Goal: Information Seeking & Learning: Find specific page/section

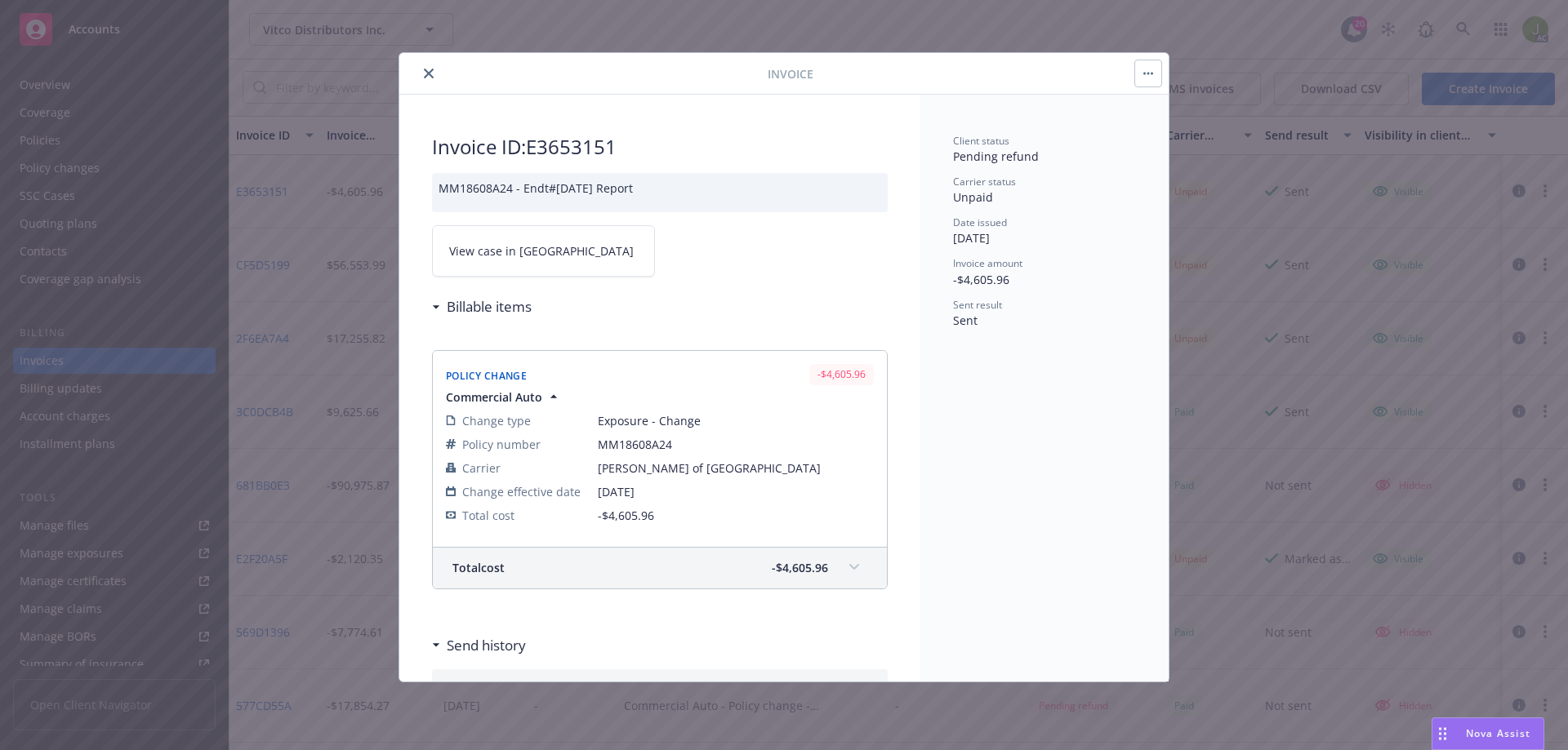
click at [429, 71] on icon "close" at bounding box center [428, 73] width 10 height 10
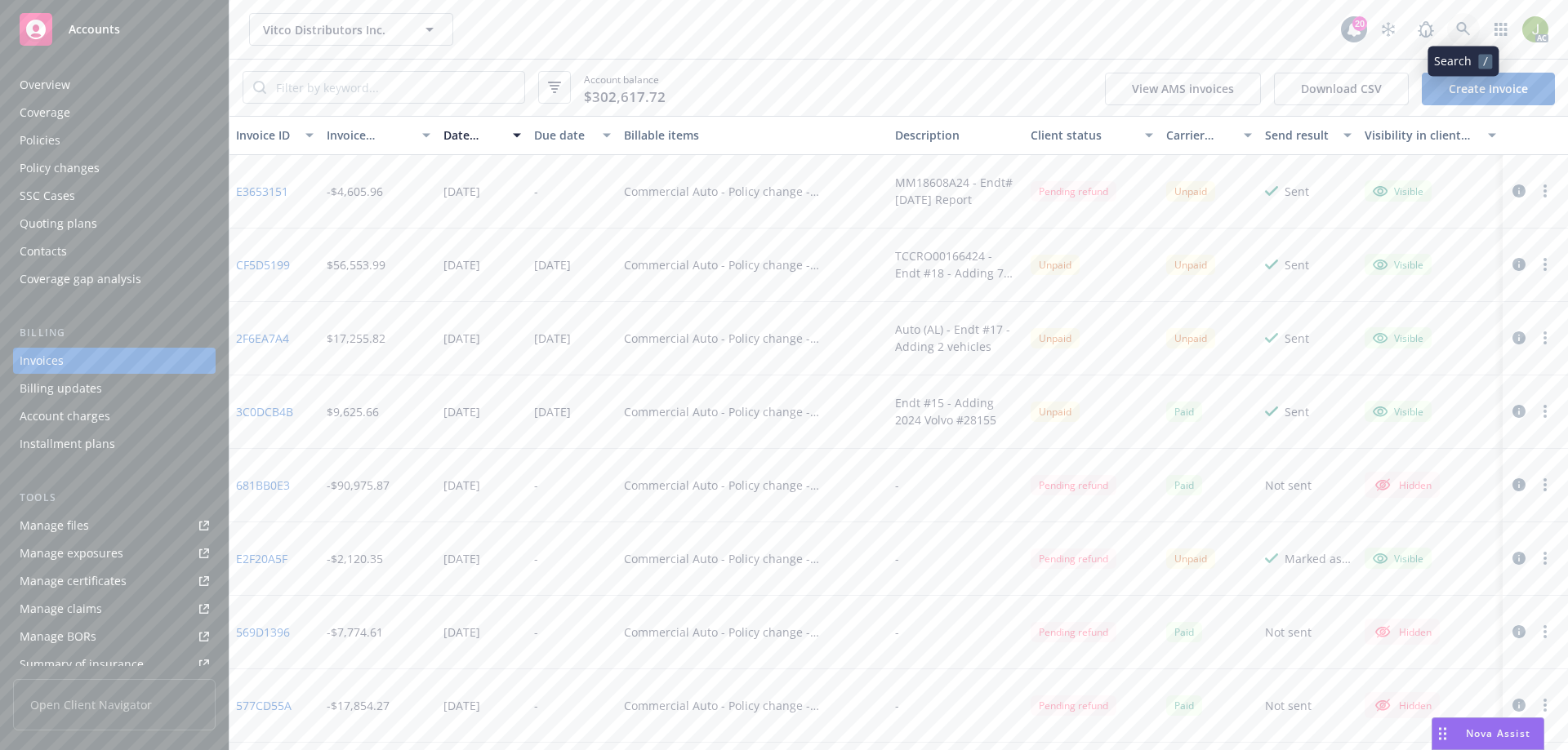
click at [1472, 28] on link at bounding box center [1463, 28] width 32 height 32
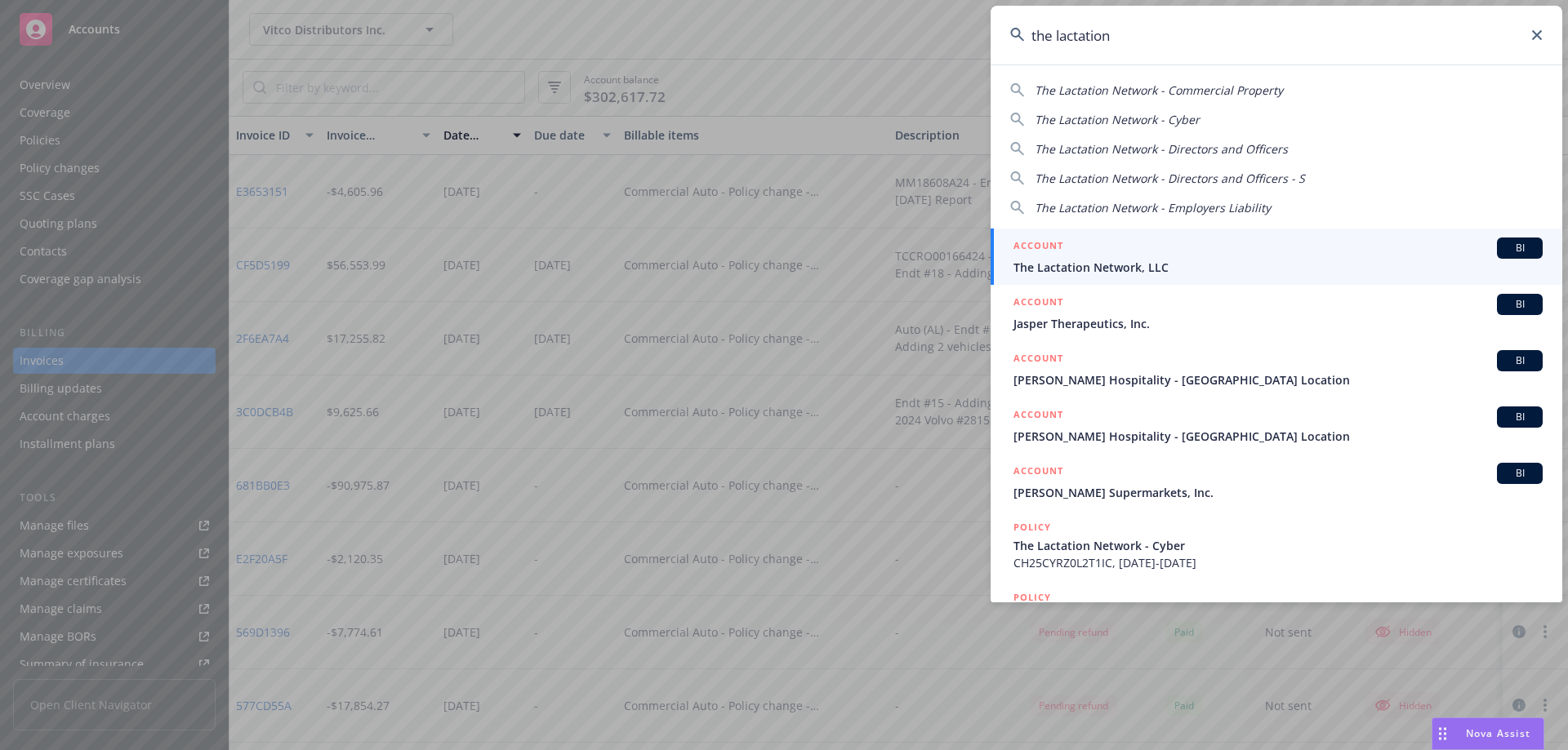
type input "the lactation"
click at [1278, 233] on link "ACCOUNT BI The Lactation Network, LLC" at bounding box center [1276, 257] width 572 height 57
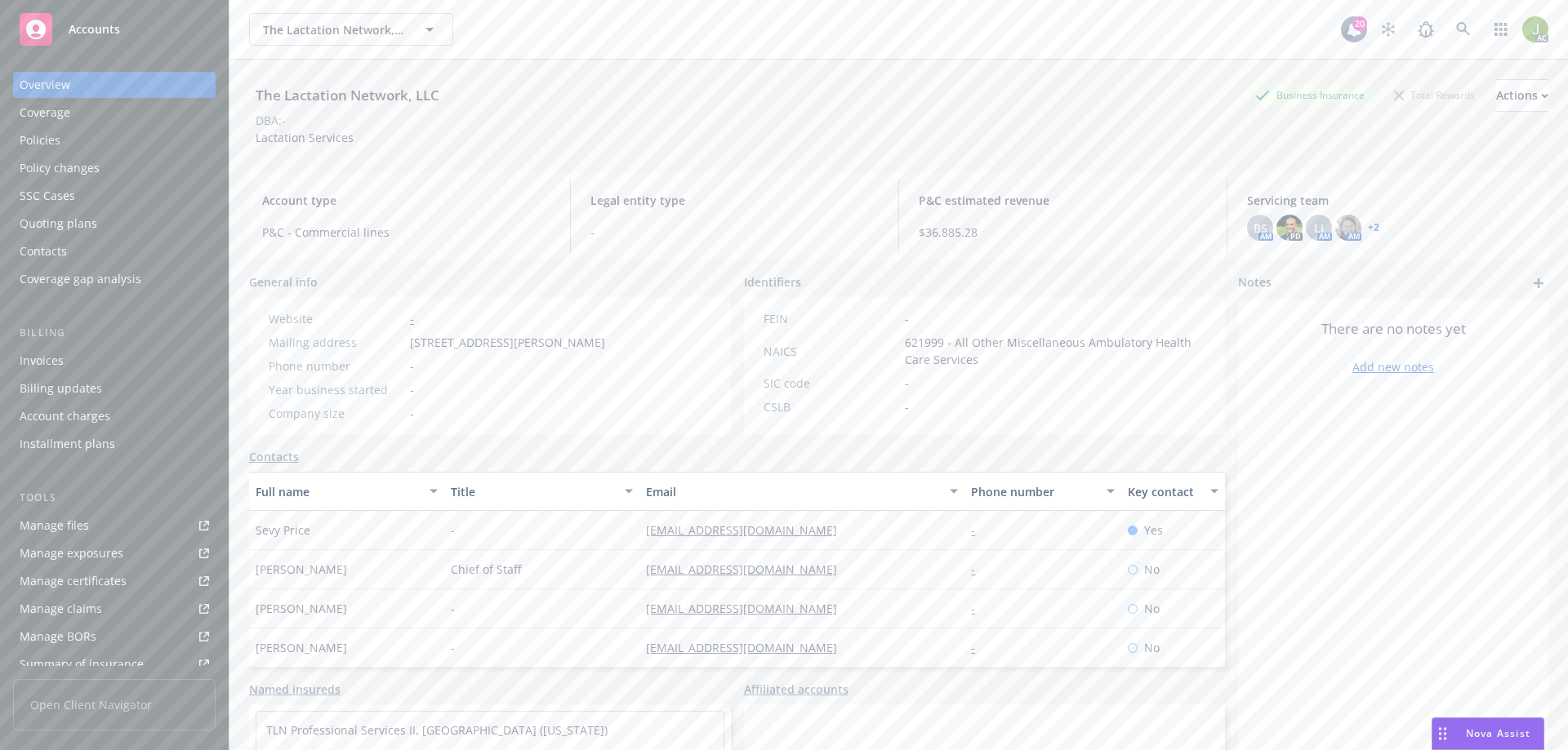
click at [119, 373] on div "Invoices" at bounding box center [114, 361] width 189 height 26
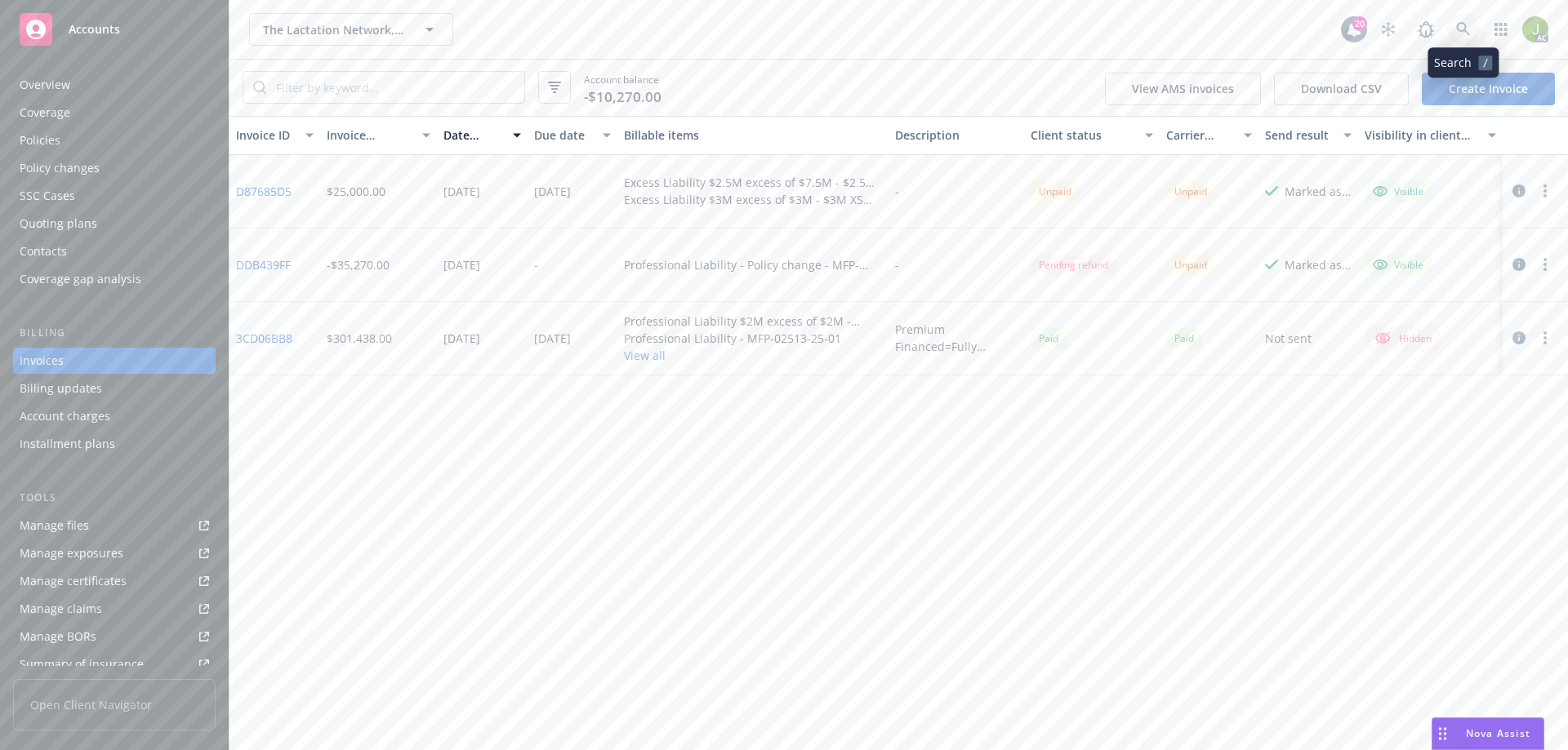
click at [1479, 30] on link at bounding box center [1463, 28] width 32 height 32
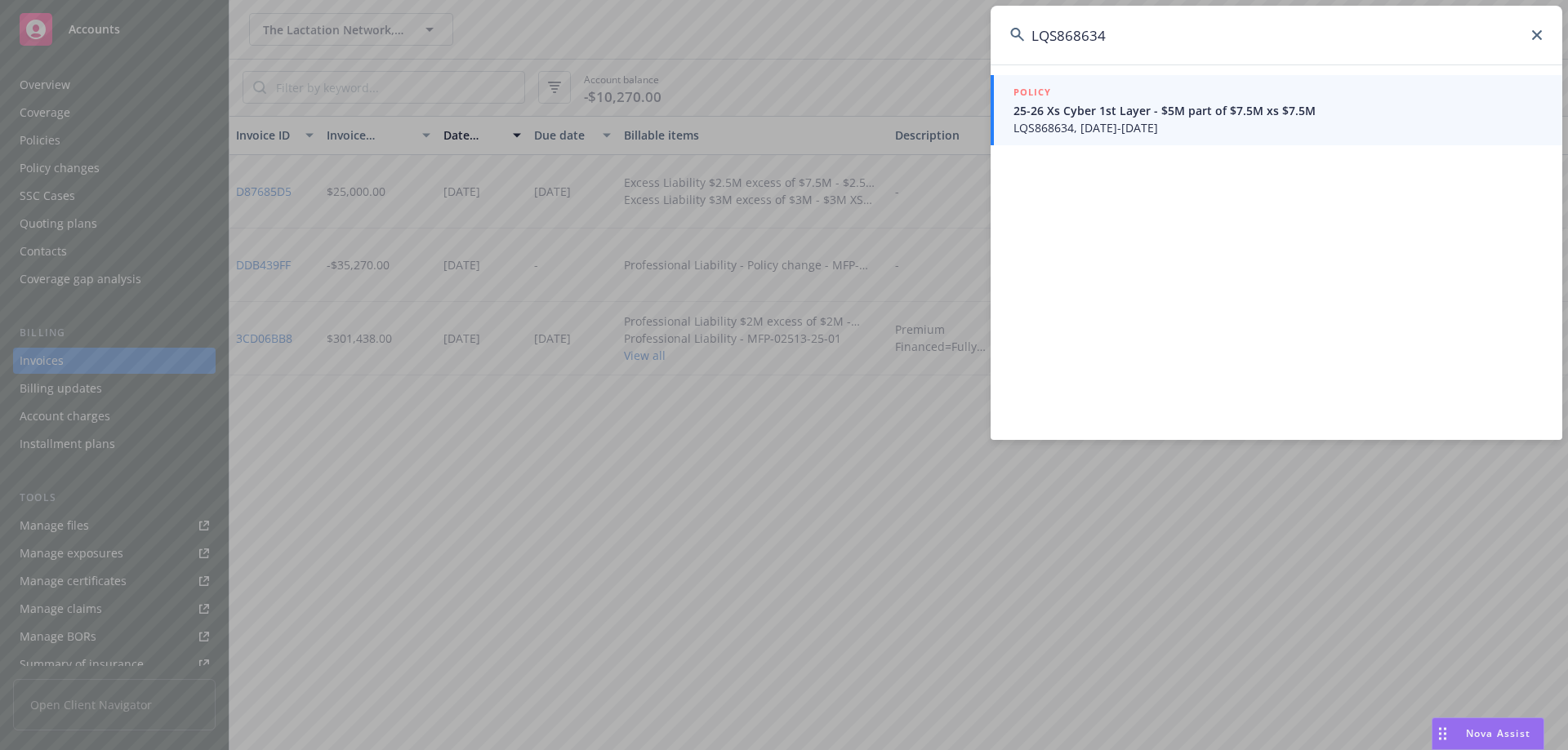
type input "LQS868634"
click at [1080, 118] on span "25-26 Xs Cyber 1st Layer - $5M part of $7.5M xs $7.5M" at bounding box center [1278, 111] width 529 height 18
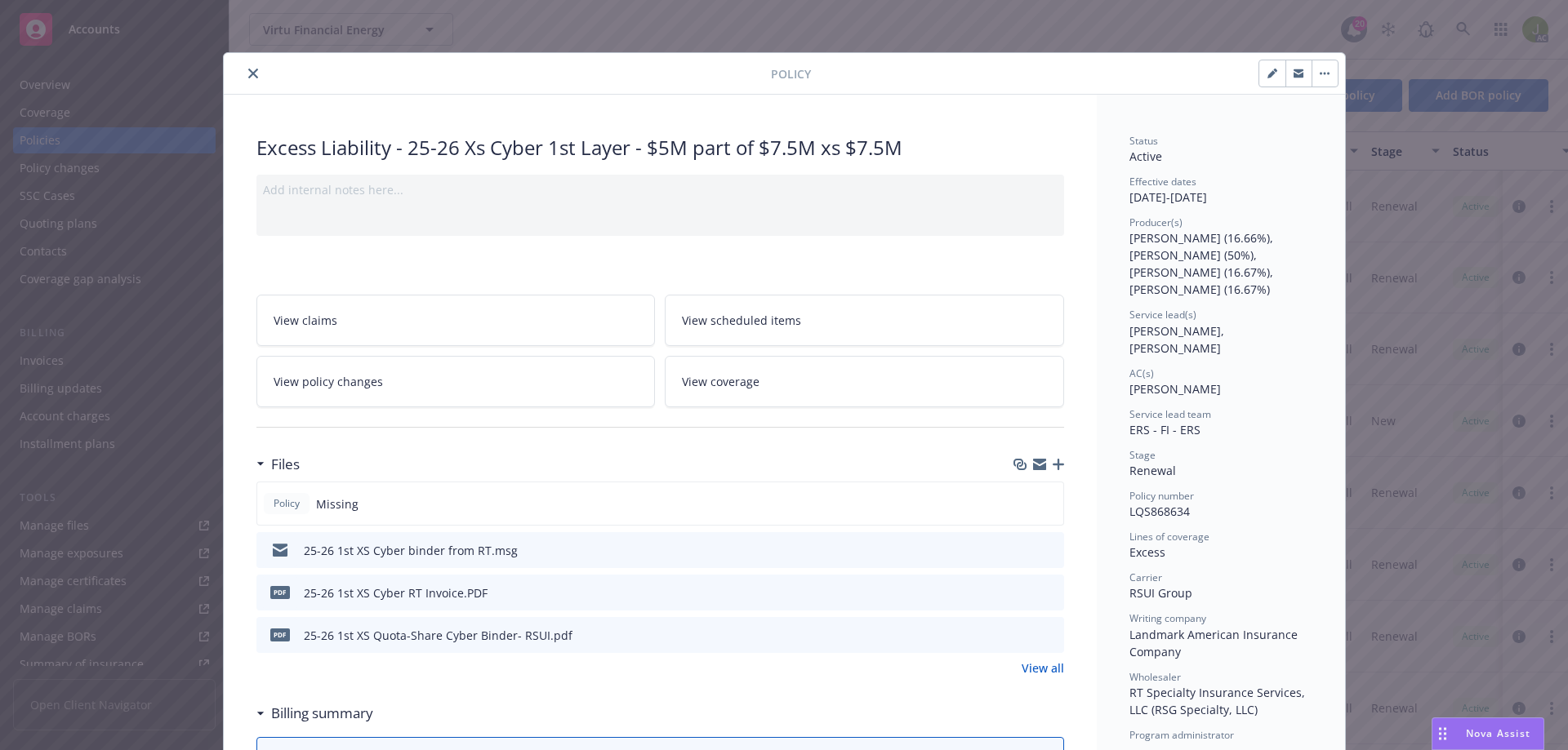
click at [1019, 593] on icon "download file" at bounding box center [1021, 591] width 13 height 13
click at [249, 78] on button "close" at bounding box center [253, 73] width 20 height 20
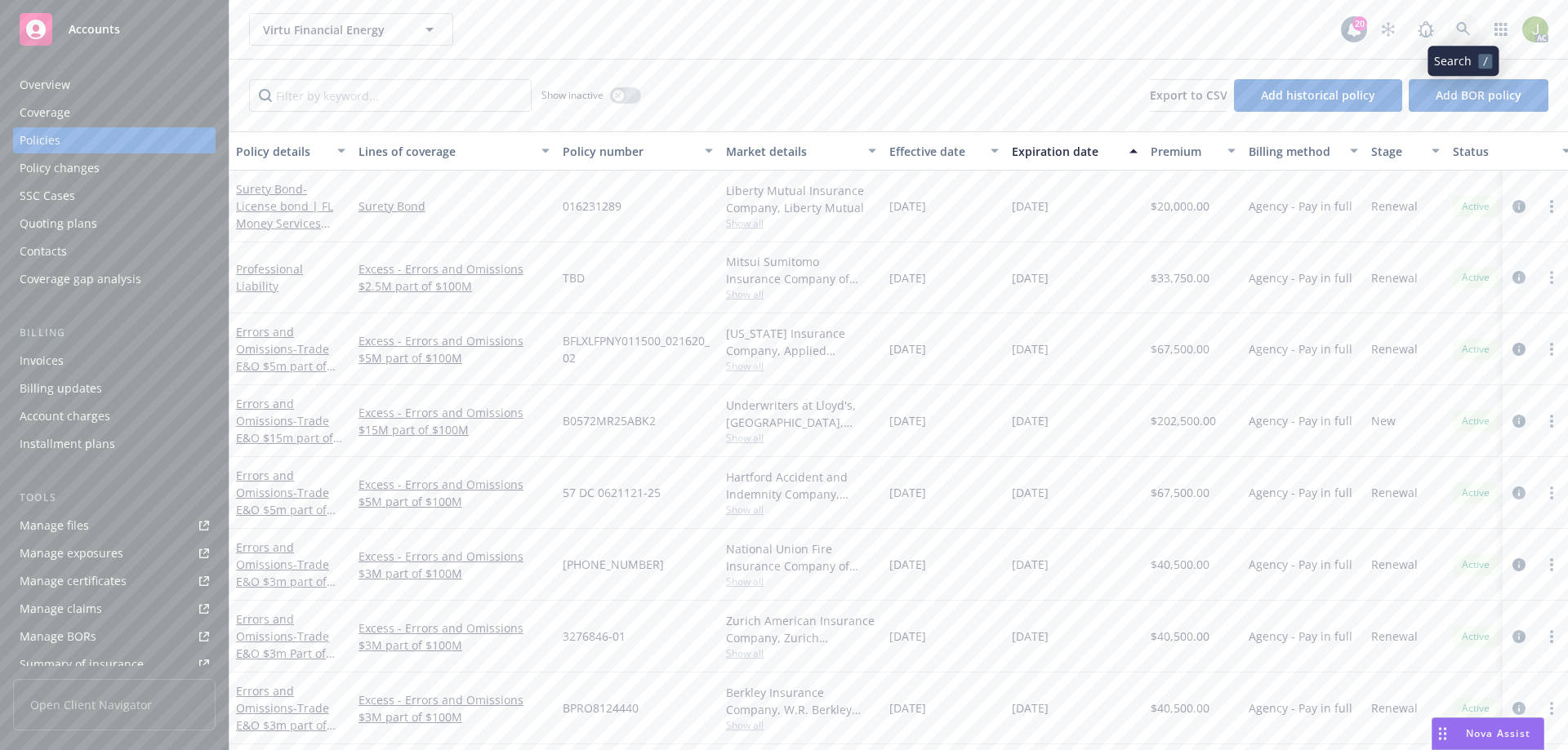
click at [1467, 20] on link at bounding box center [1463, 28] width 32 height 32
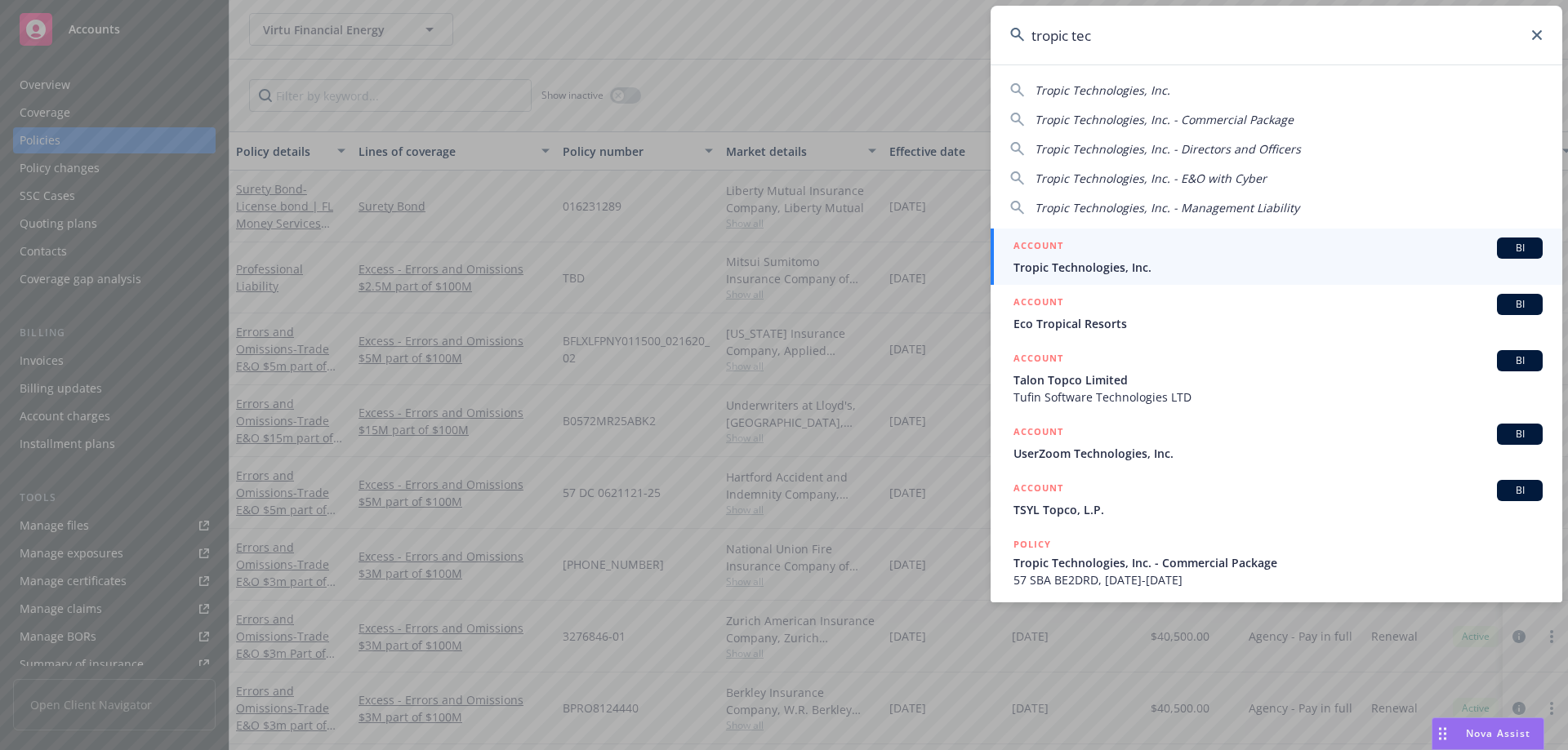
type input "tropic tec"
click at [1181, 264] on span "Tropic Technologies, Inc." at bounding box center [1278, 267] width 529 height 18
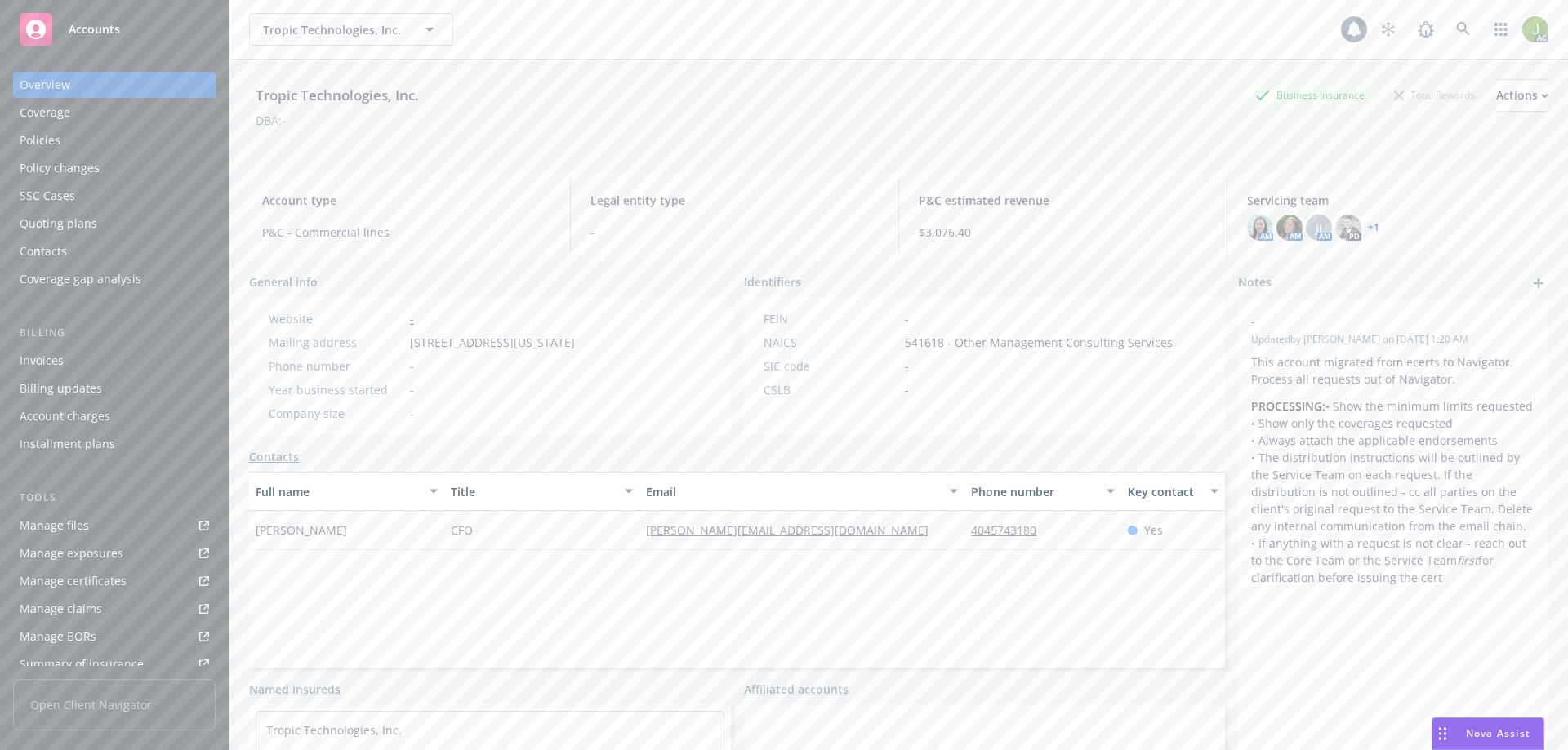
click at [117, 362] on div "Invoices" at bounding box center [114, 361] width 189 height 26
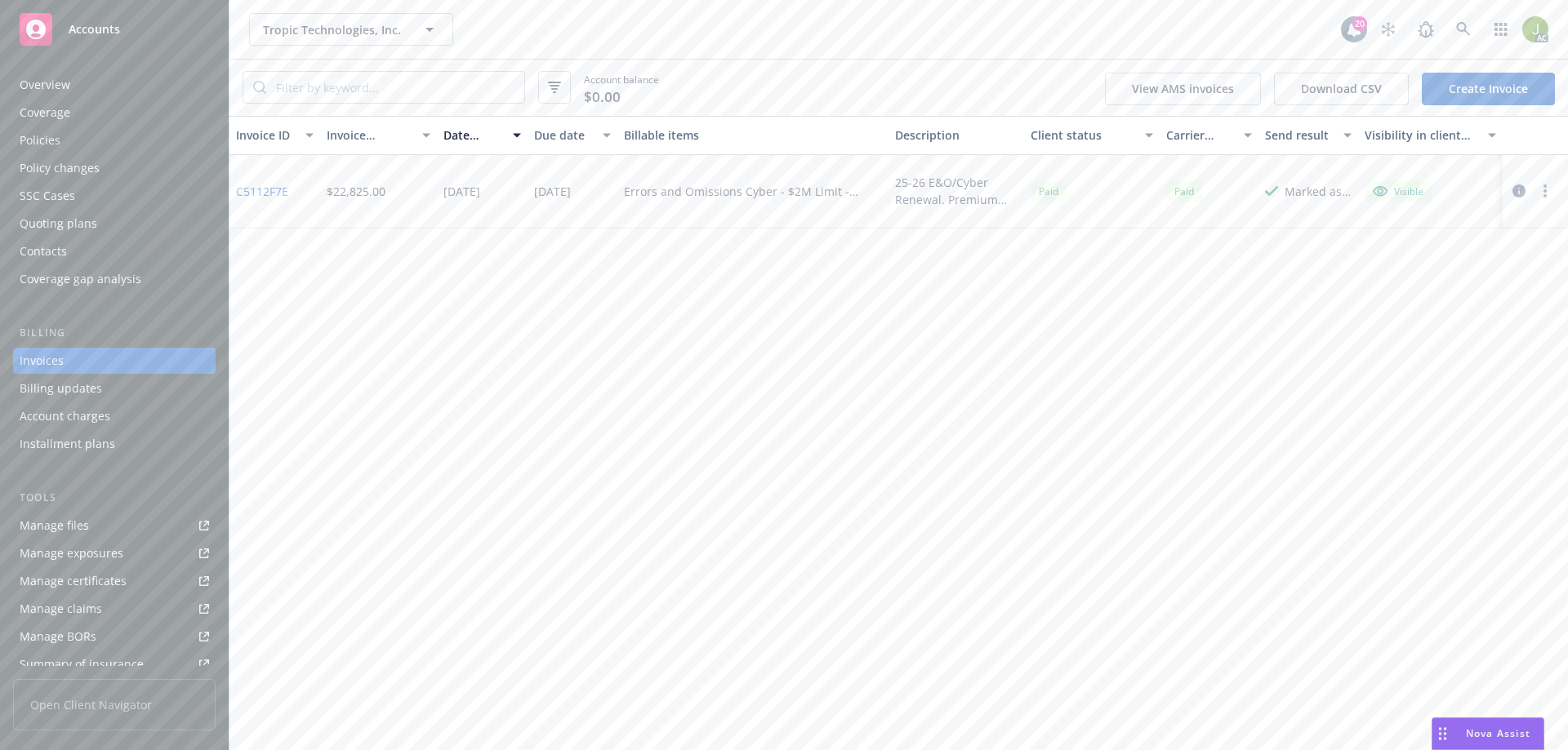
click at [110, 131] on div "Policies" at bounding box center [114, 140] width 189 height 26
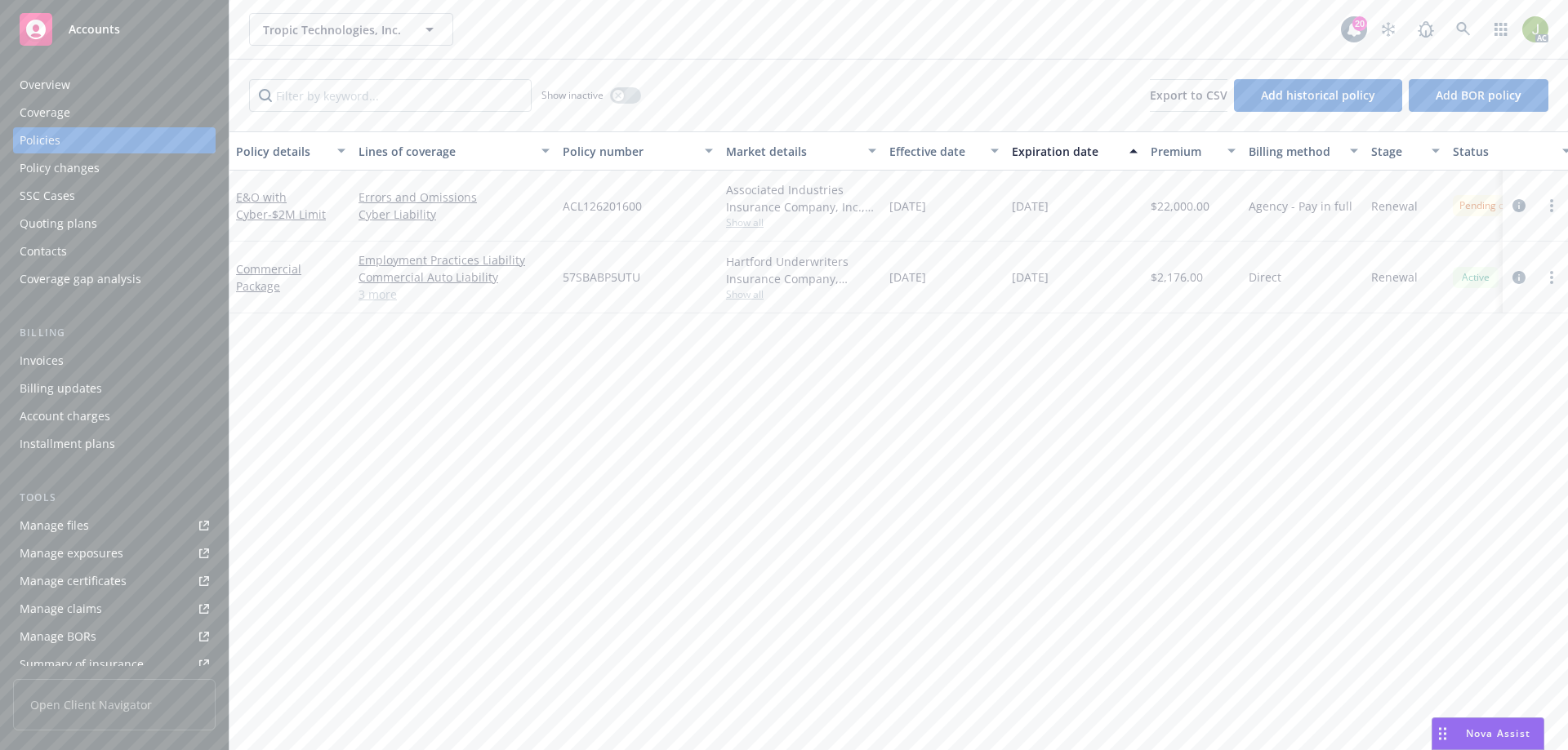
click at [133, 92] on div "Overview" at bounding box center [114, 85] width 189 height 26
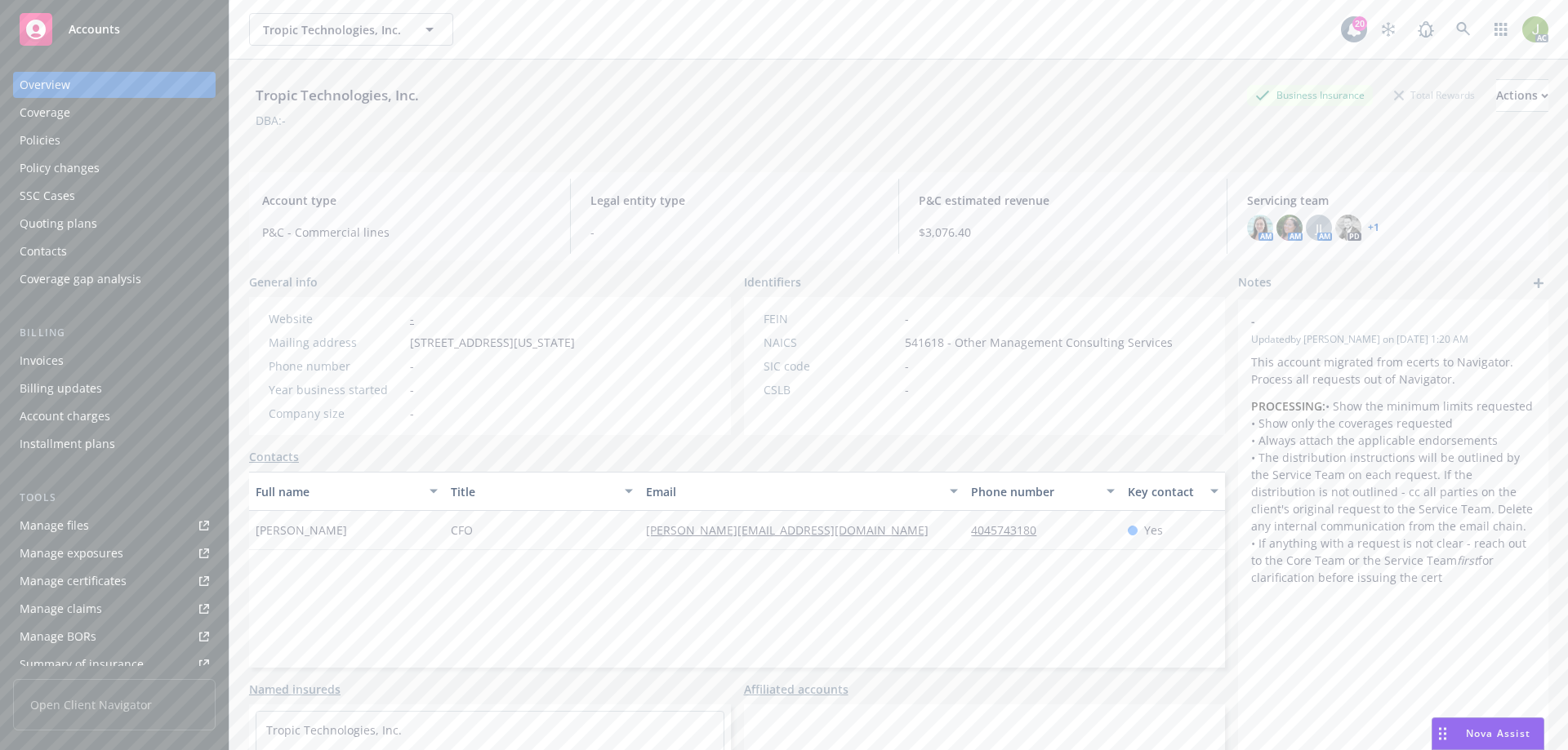
click at [133, 153] on div "Overview Coverage Policies Policy changes SSC Cases Quoting plans Contacts Cove…" at bounding box center [114, 182] width 203 height 220
click at [133, 137] on div "Policies" at bounding box center [114, 140] width 189 height 26
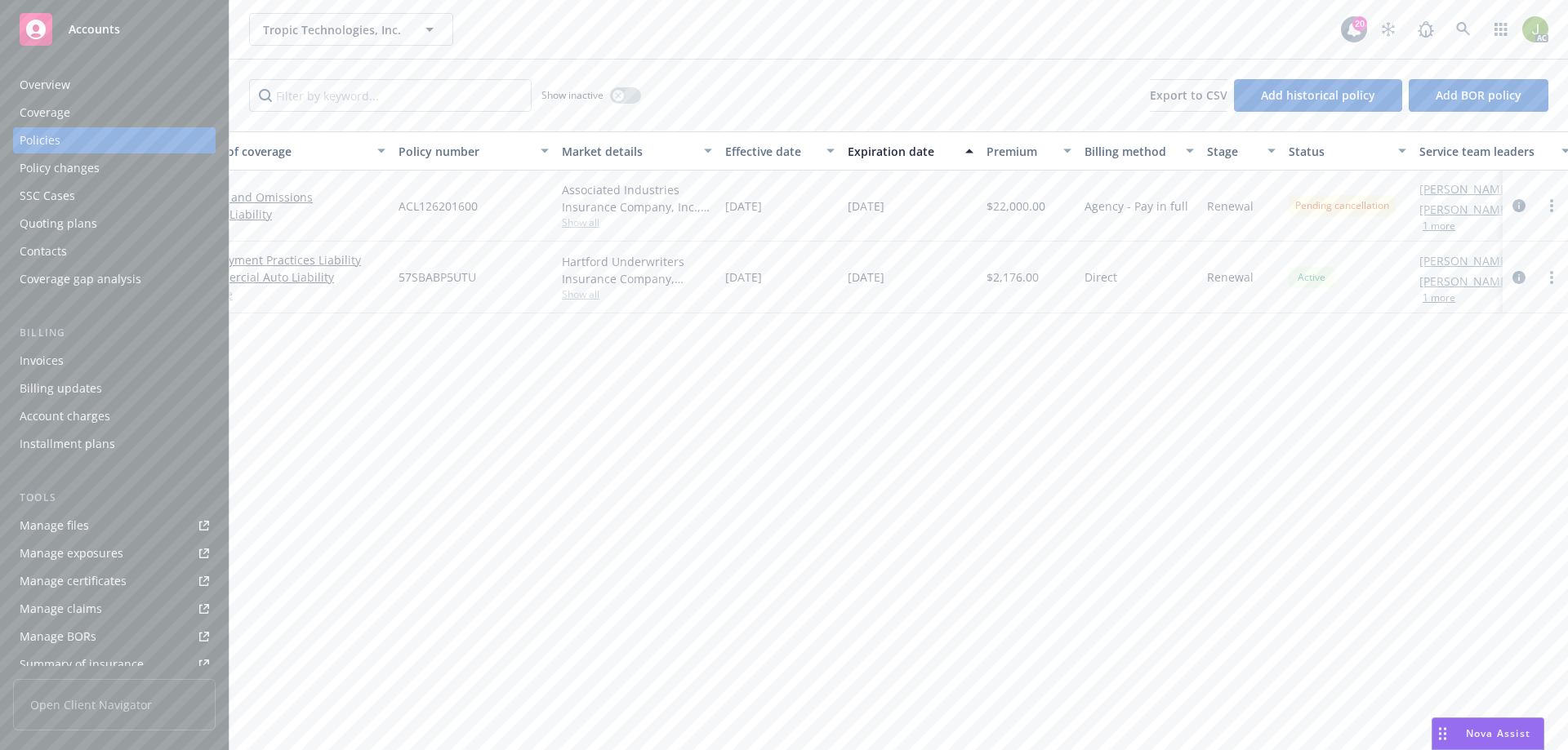
scroll to position [0, 238]
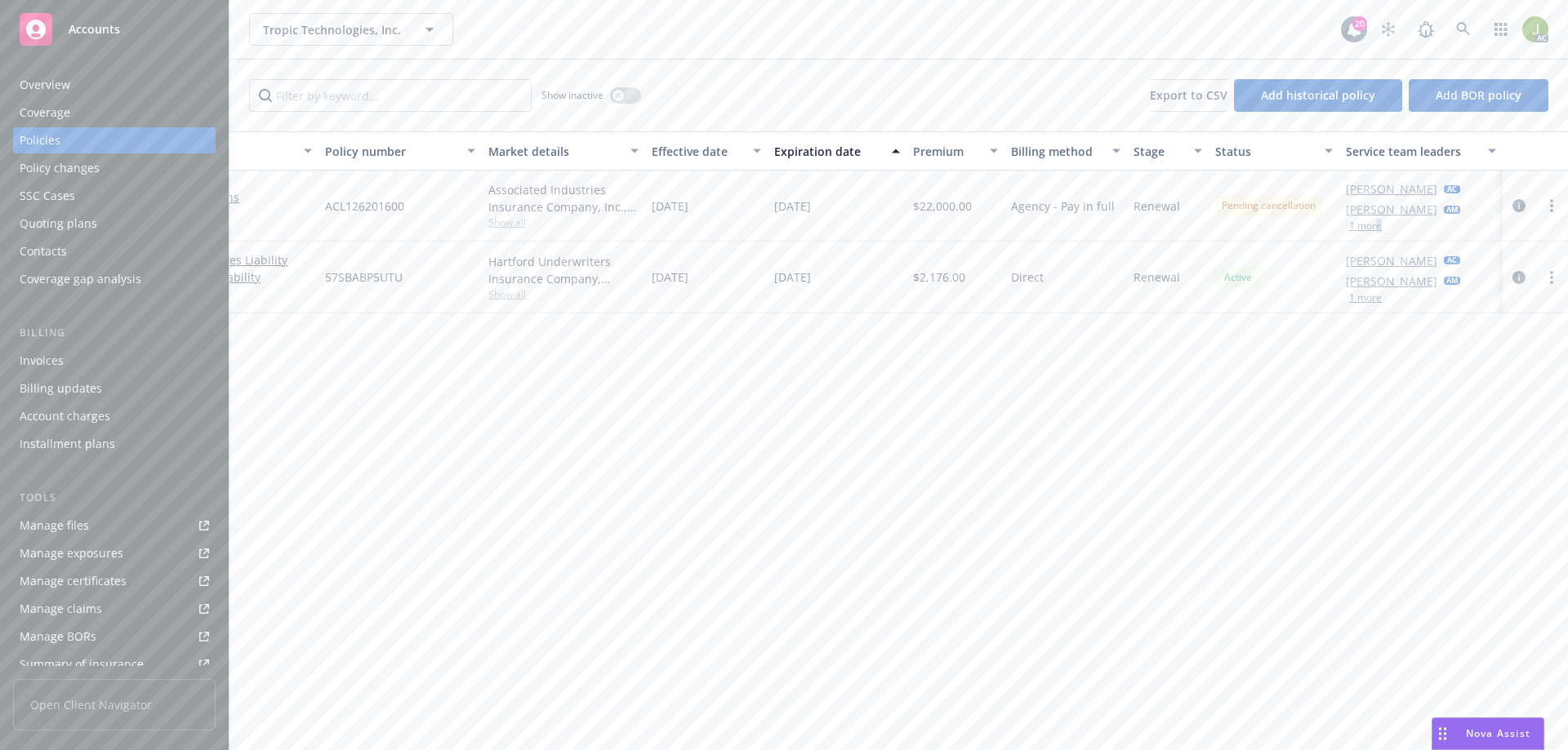
click at [1375, 227] on div "1 more" at bounding box center [1402, 226] width 114 height 10
click at [1375, 227] on button "1 more" at bounding box center [1365, 226] width 32 height 10
click at [1453, 27] on link at bounding box center [1463, 28] width 32 height 32
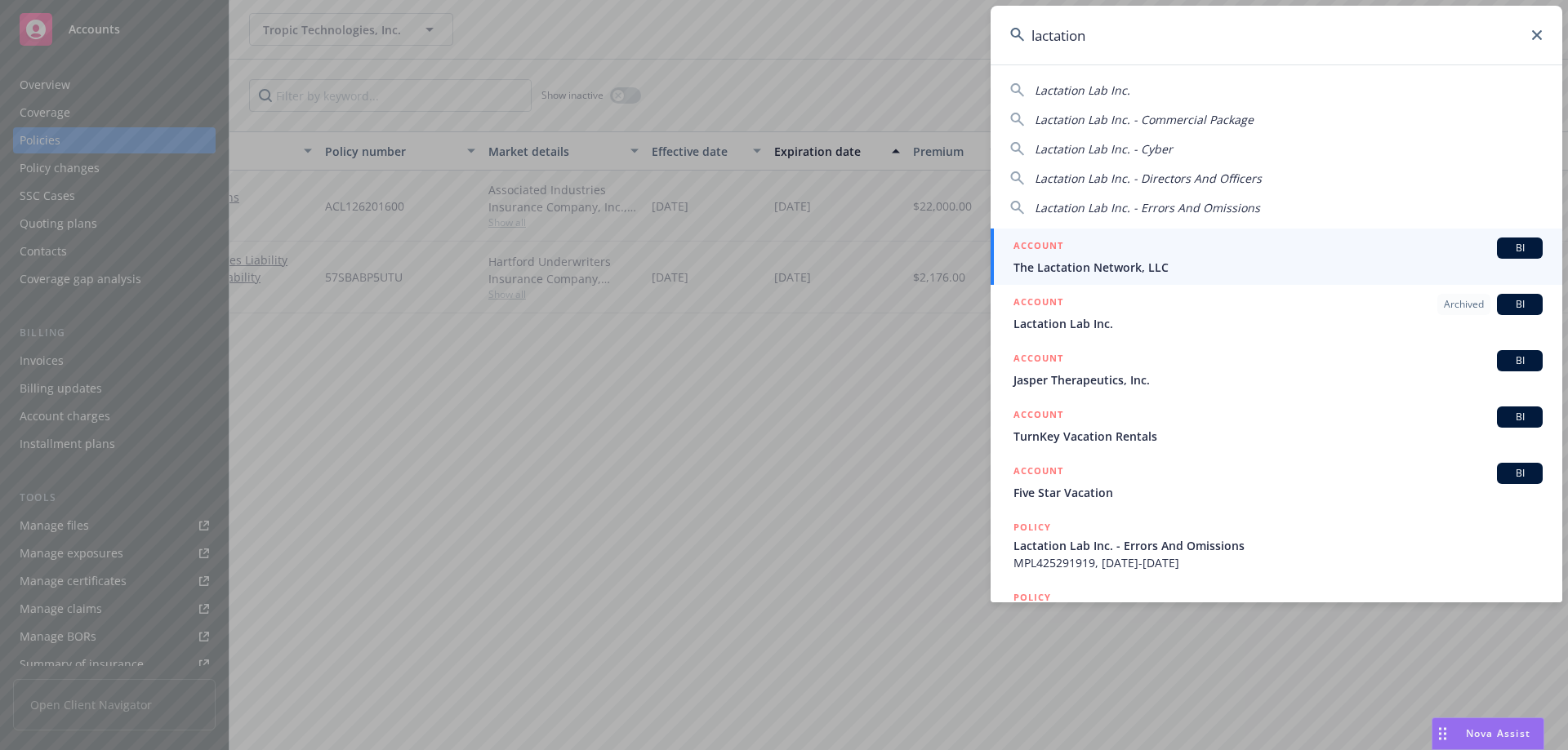
type input "lactation"
click at [1124, 259] on span "The Lactation Network, LLC" at bounding box center [1278, 267] width 529 height 18
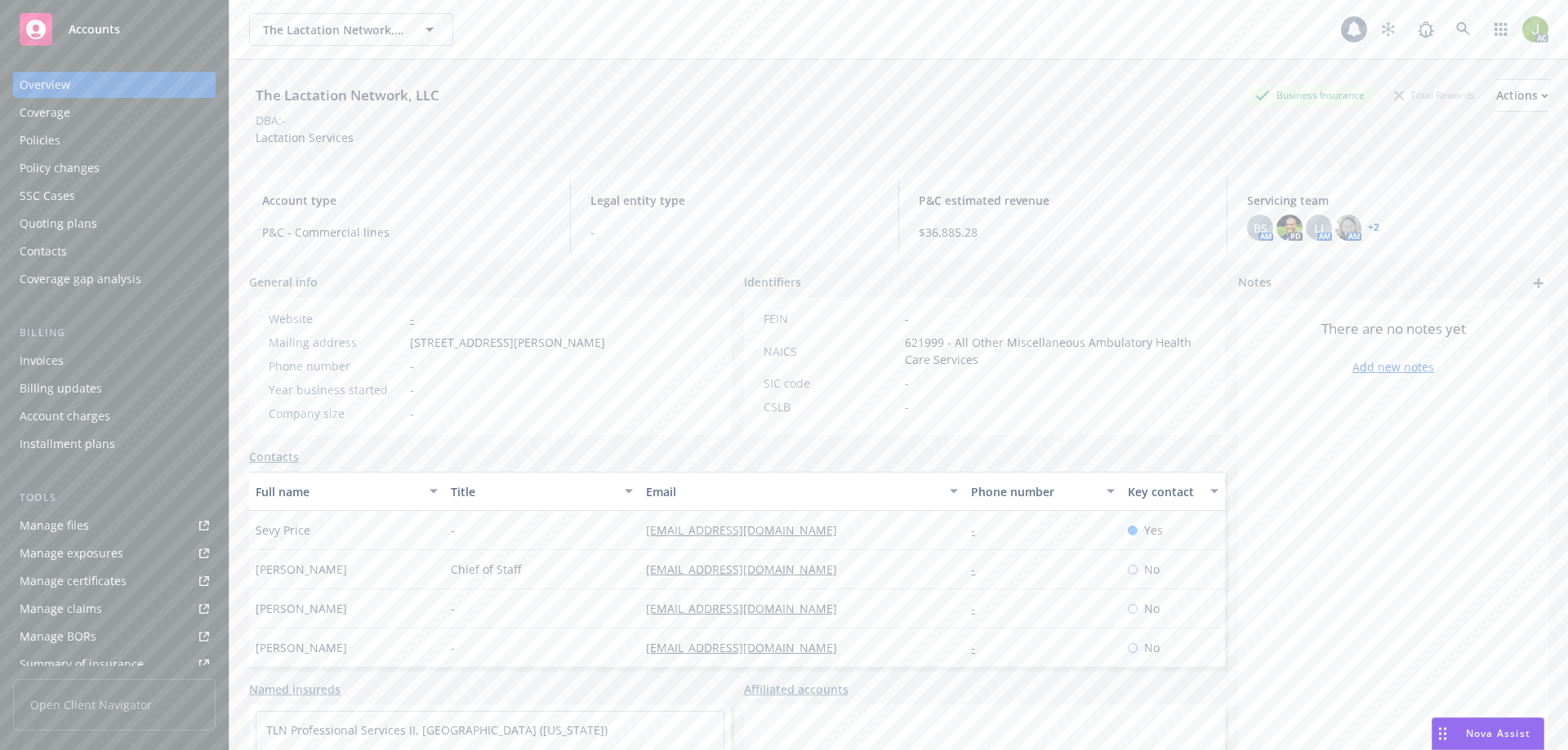
click at [94, 366] on div "Invoices" at bounding box center [114, 361] width 189 height 26
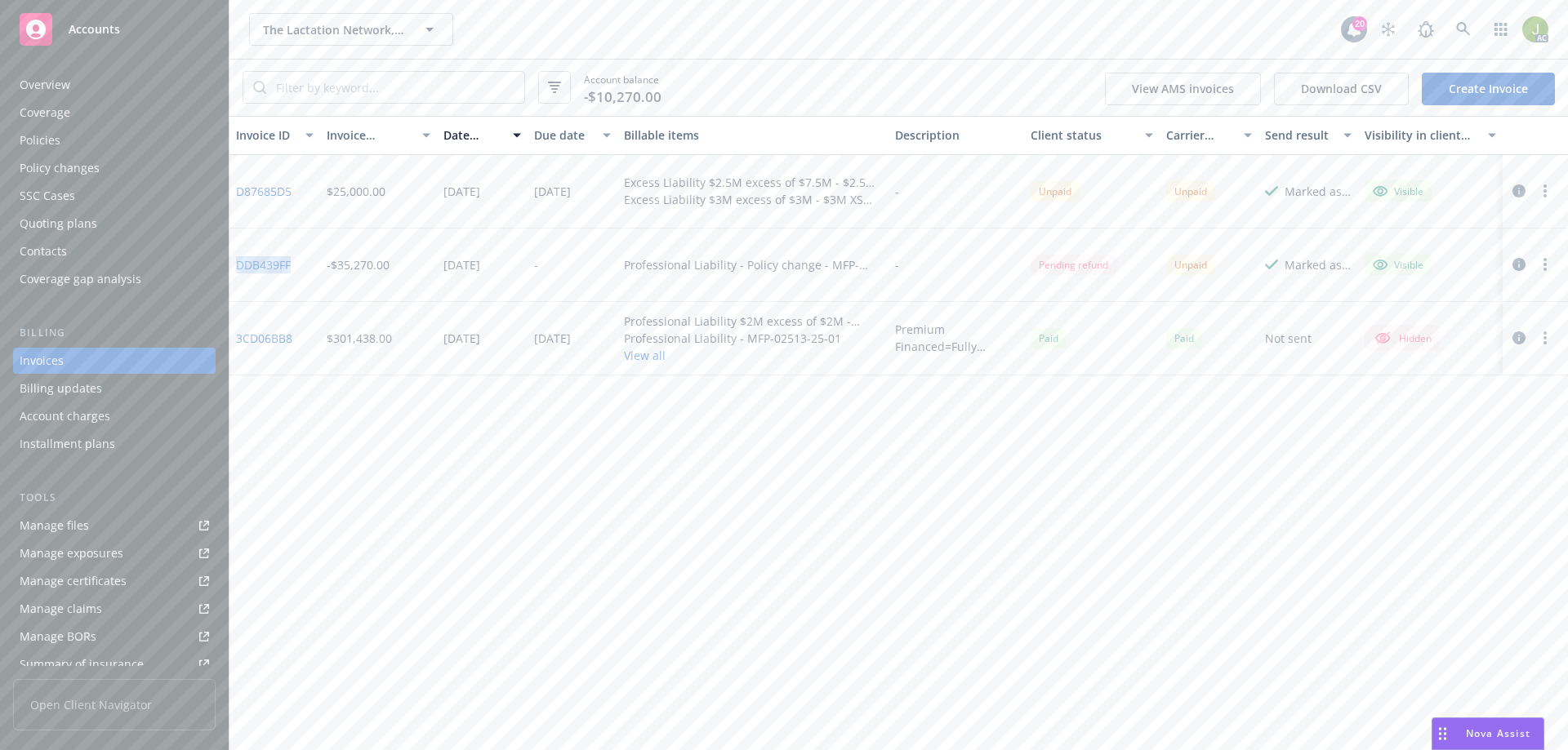
drag, startPoint x: 302, startPoint y: 263, endPoint x: 239, endPoint y: 268, distance: 63.2
click at [239, 268] on div "DDB439FF" at bounding box center [274, 264] width 91 height 73
copy link "DDB439FF"
click at [1465, 31] on icon at bounding box center [1463, 29] width 14 height 14
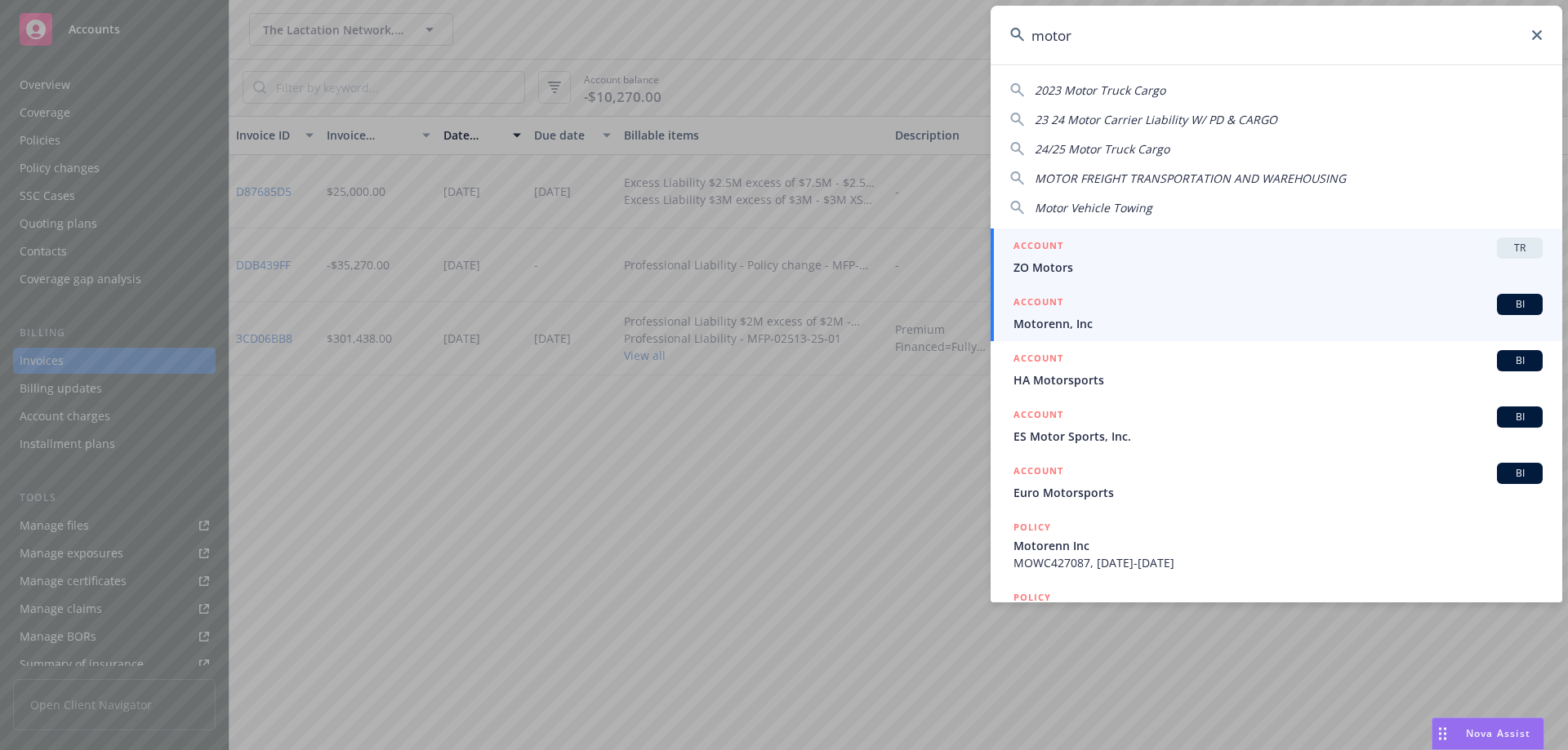
type input "motor"
click at [1065, 316] on span "Motorenn, Inc" at bounding box center [1278, 324] width 529 height 18
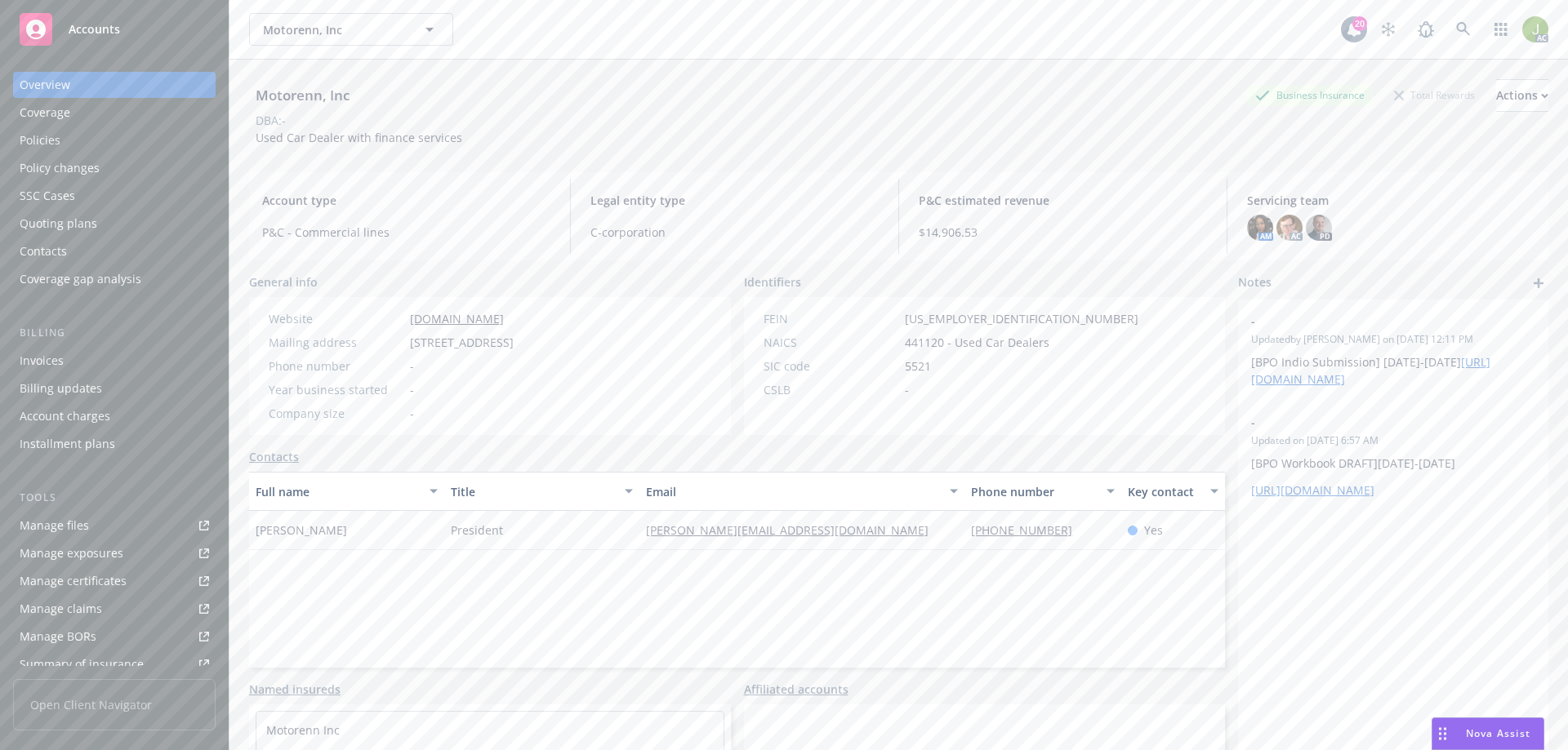
click at [121, 349] on div "Invoices" at bounding box center [114, 361] width 189 height 26
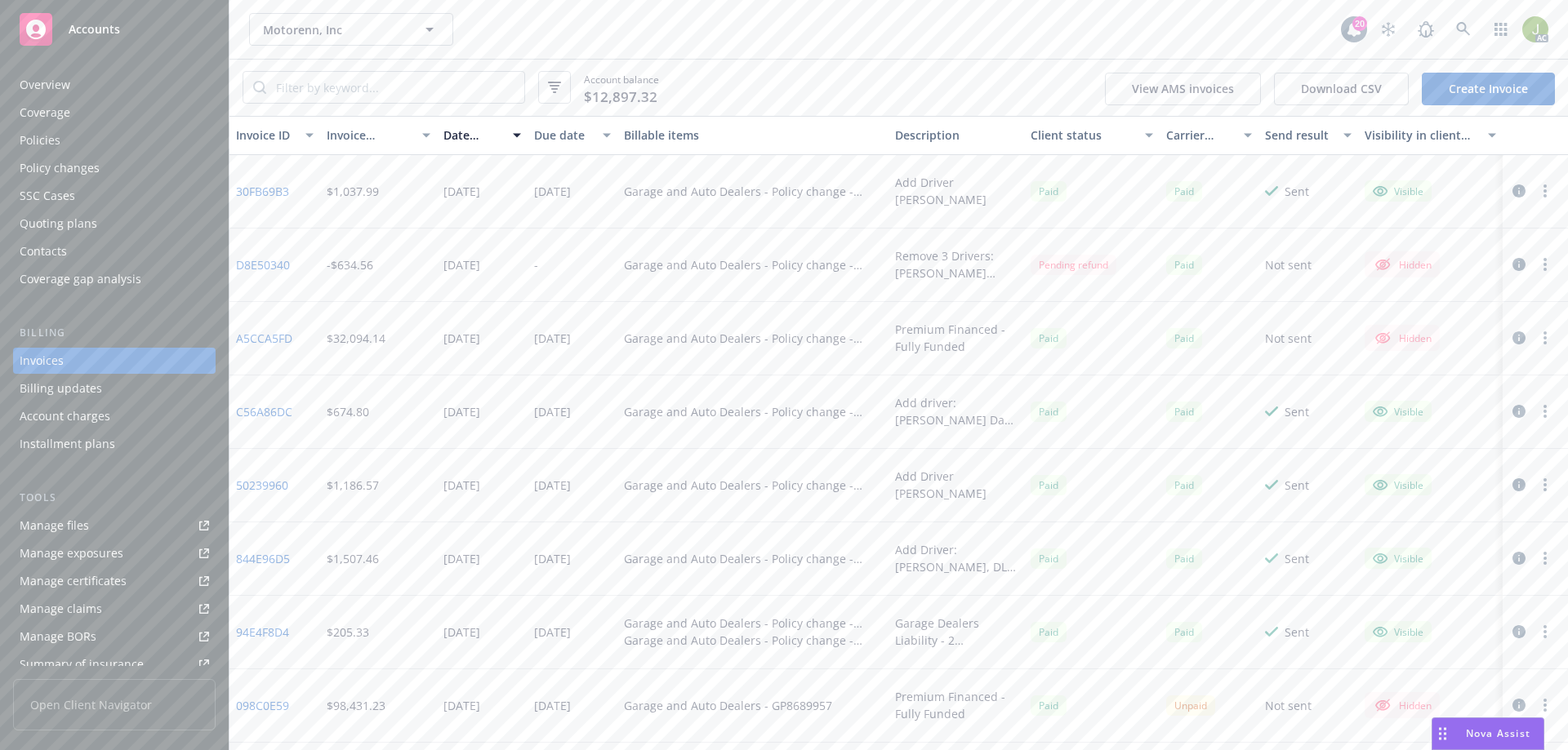
click at [282, 264] on link "D8E50340" at bounding box center [262, 265] width 54 height 18
drag, startPoint x: 300, startPoint y: 267, endPoint x: 239, endPoint y: 265, distance: 61.0
click at [239, 265] on div "D8E50340" at bounding box center [274, 264] width 91 height 73
copy link "D8E50340"
click at [1459, 31] on icon at bounding box center [1463, 29] width 14 height 14
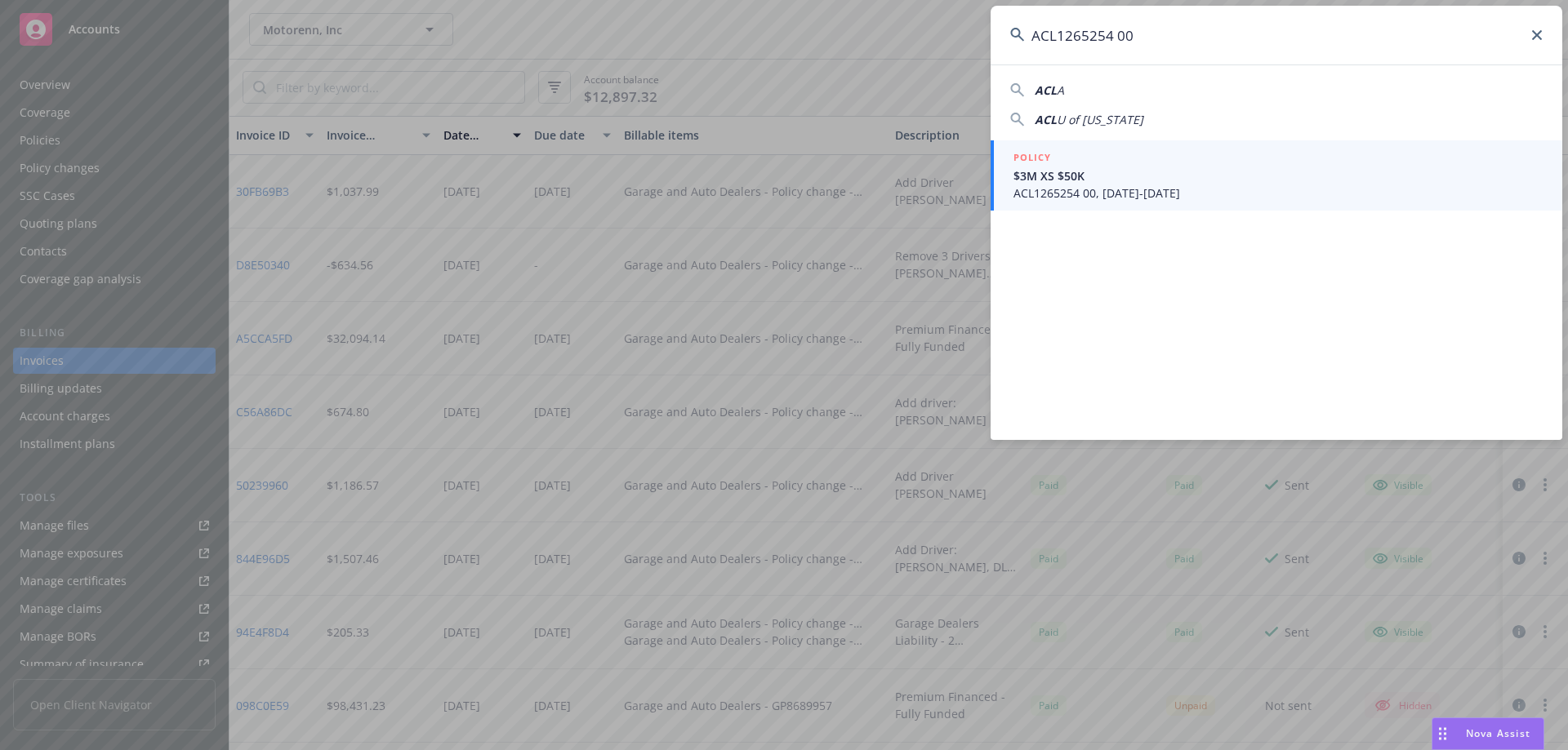
type input "ACL1265254 00"
click at [1080, 186] on span "ACL1265254 00, 06/30/2025-06/30/2026" at bounding box center [1278, 193] width 529 height 18
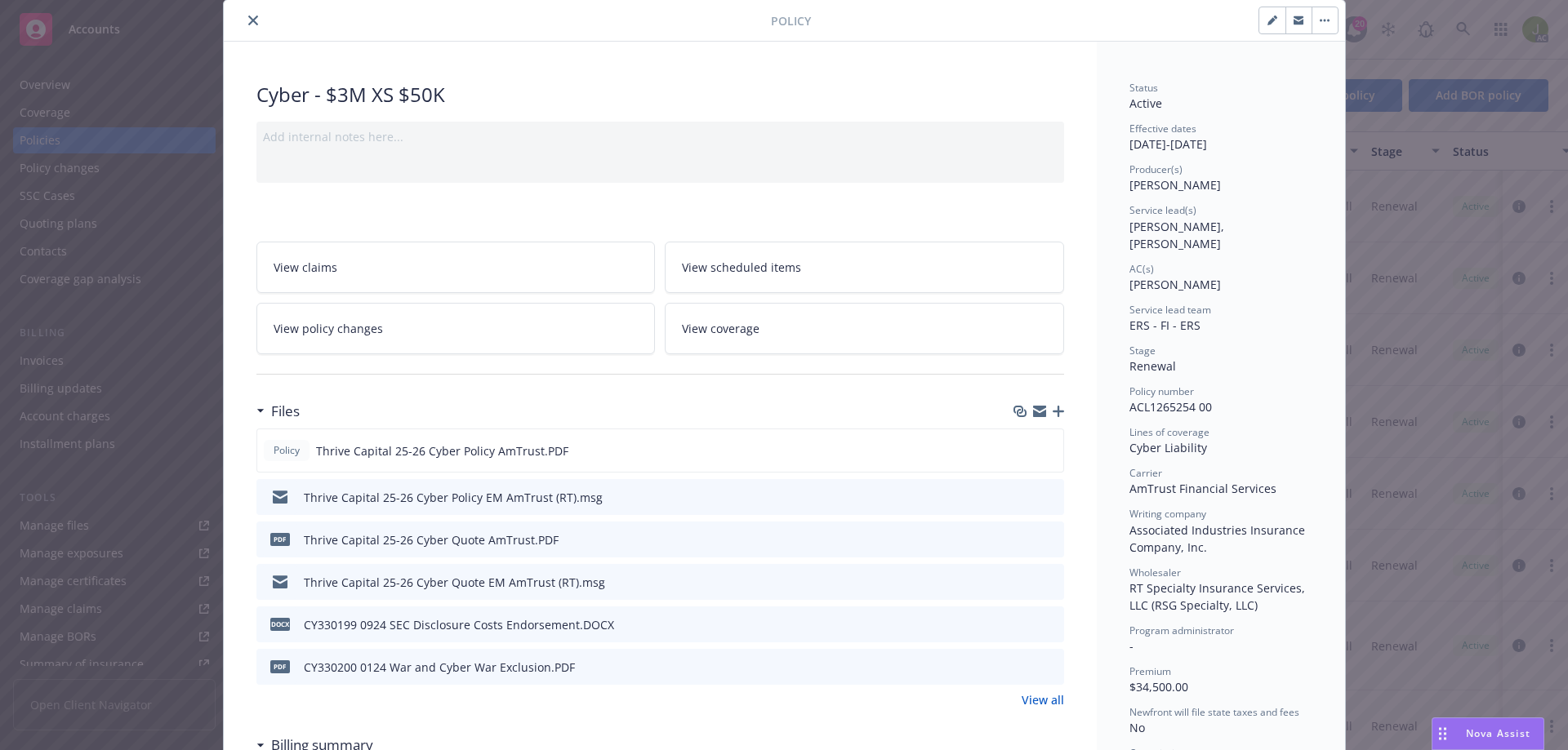
scroll to position [82, 0]
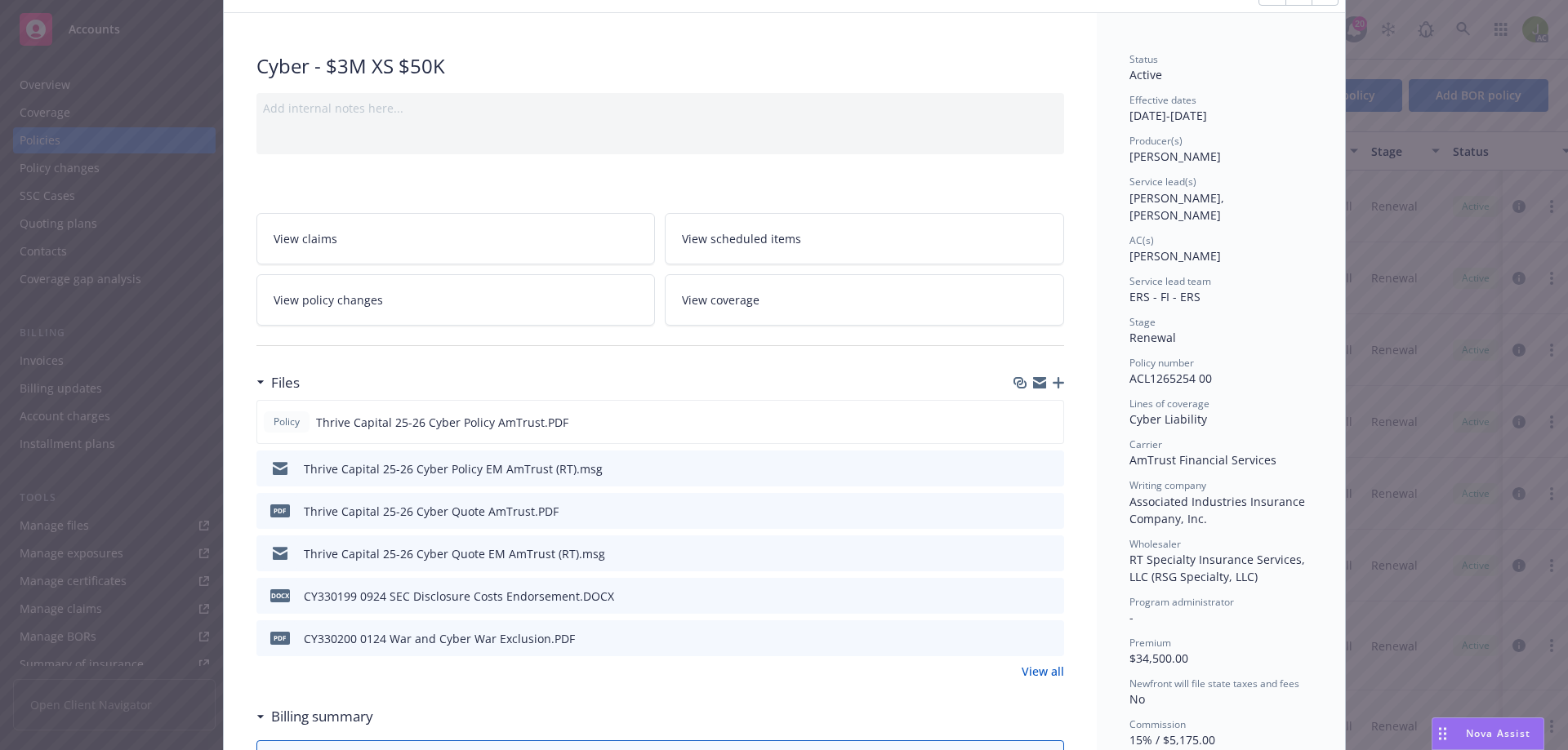
click at [1040, 671] on link "View all" at bounding box center [1043, 672] width 43 height 18
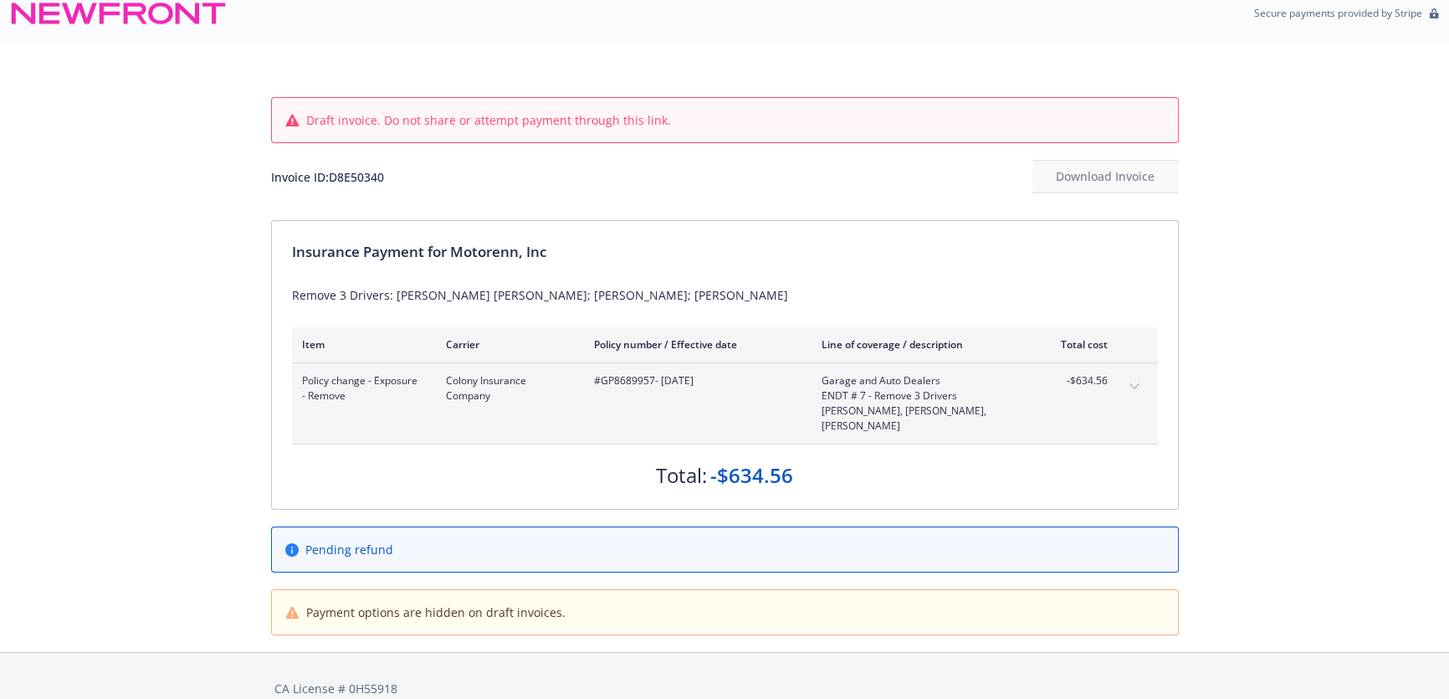
scroll to position [25, 0]
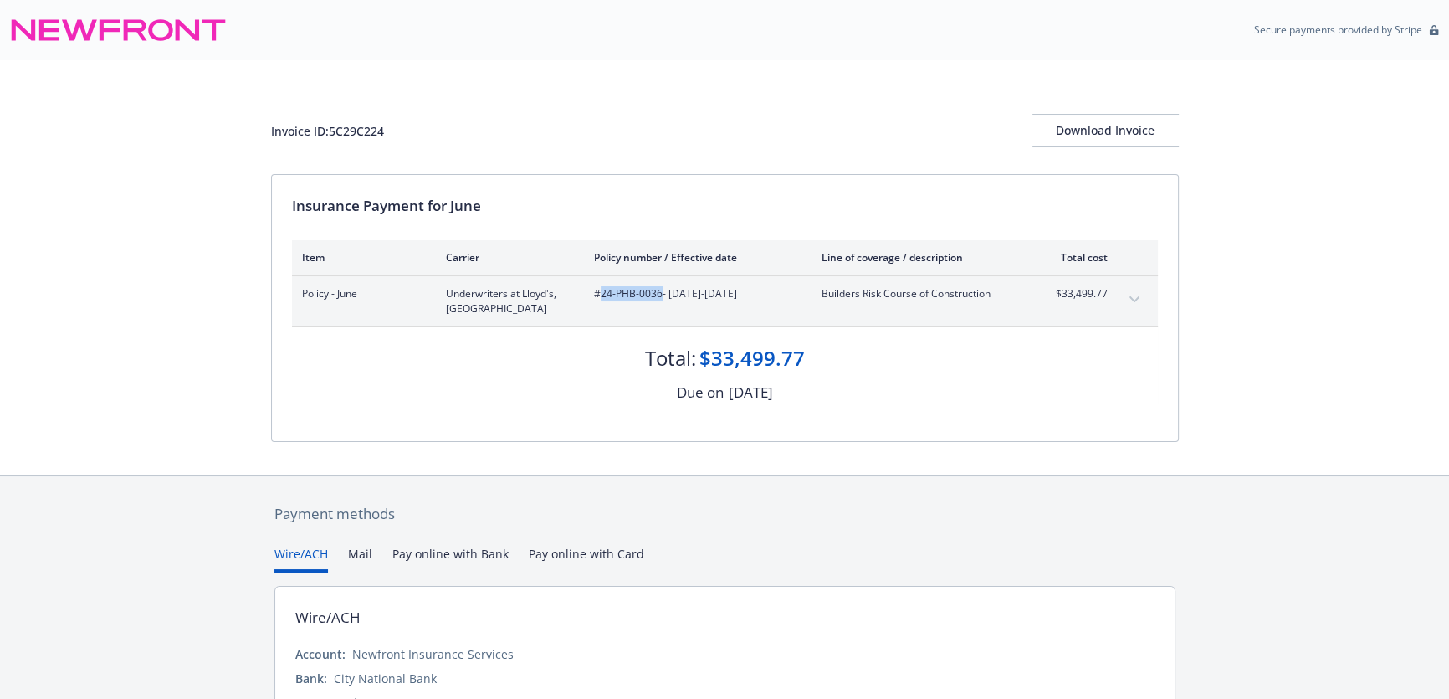
drag, startPoint x: 661, startPoint y: 293, endPoint x: 602, endPoint y: 292, distance: 59.4
click at [602, 292] on span "#24-PHB-0036 - 07/01/2024-07/01/2025" at bounding box center [694, 293] width 201 height 15
copy span "24-PHB-0036"
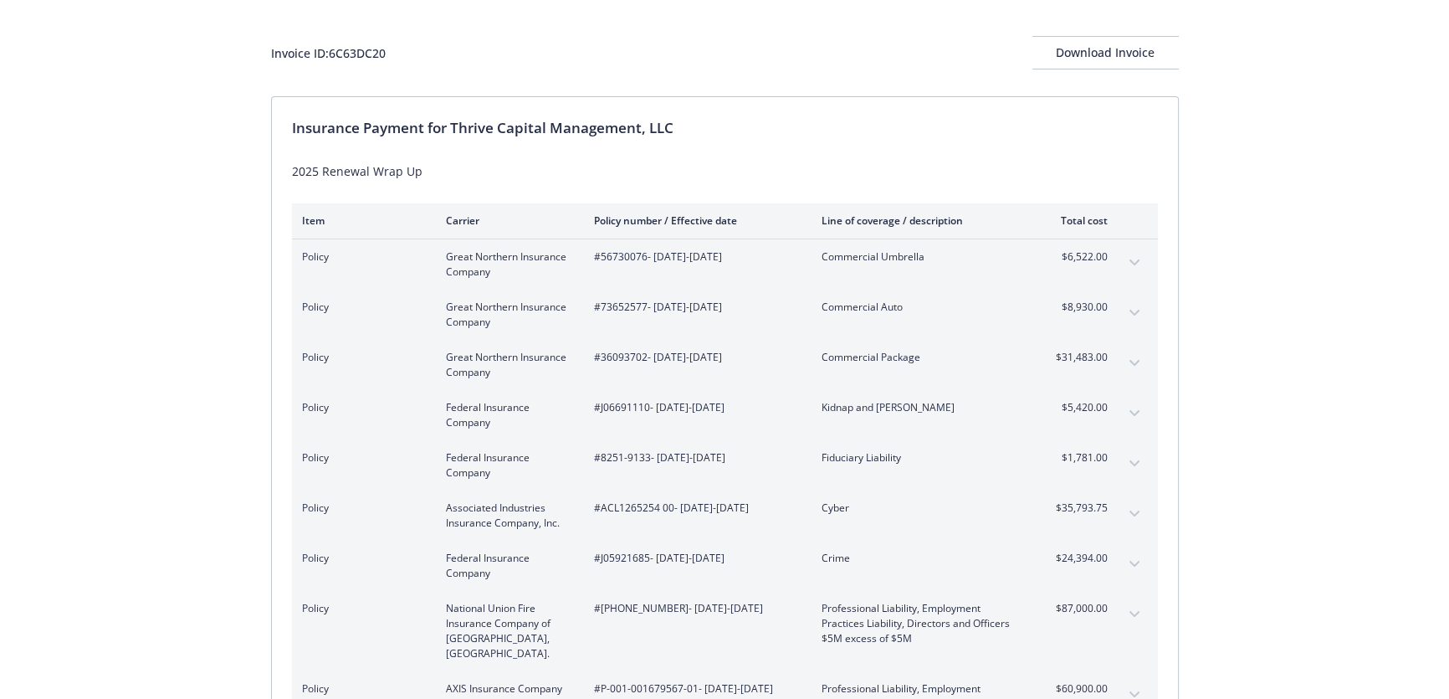
scroll to position [151, 0]
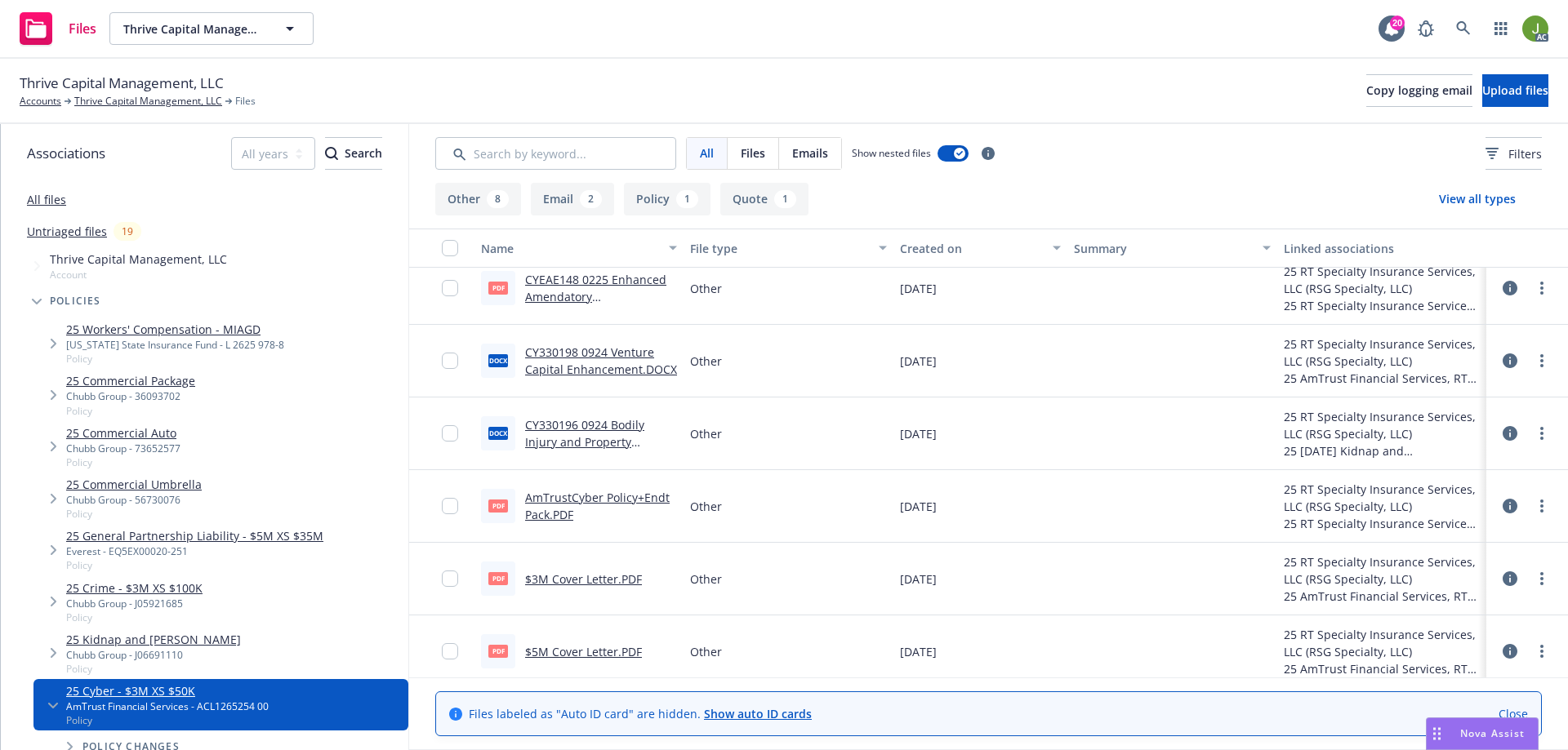
scroll to position [457, 0]
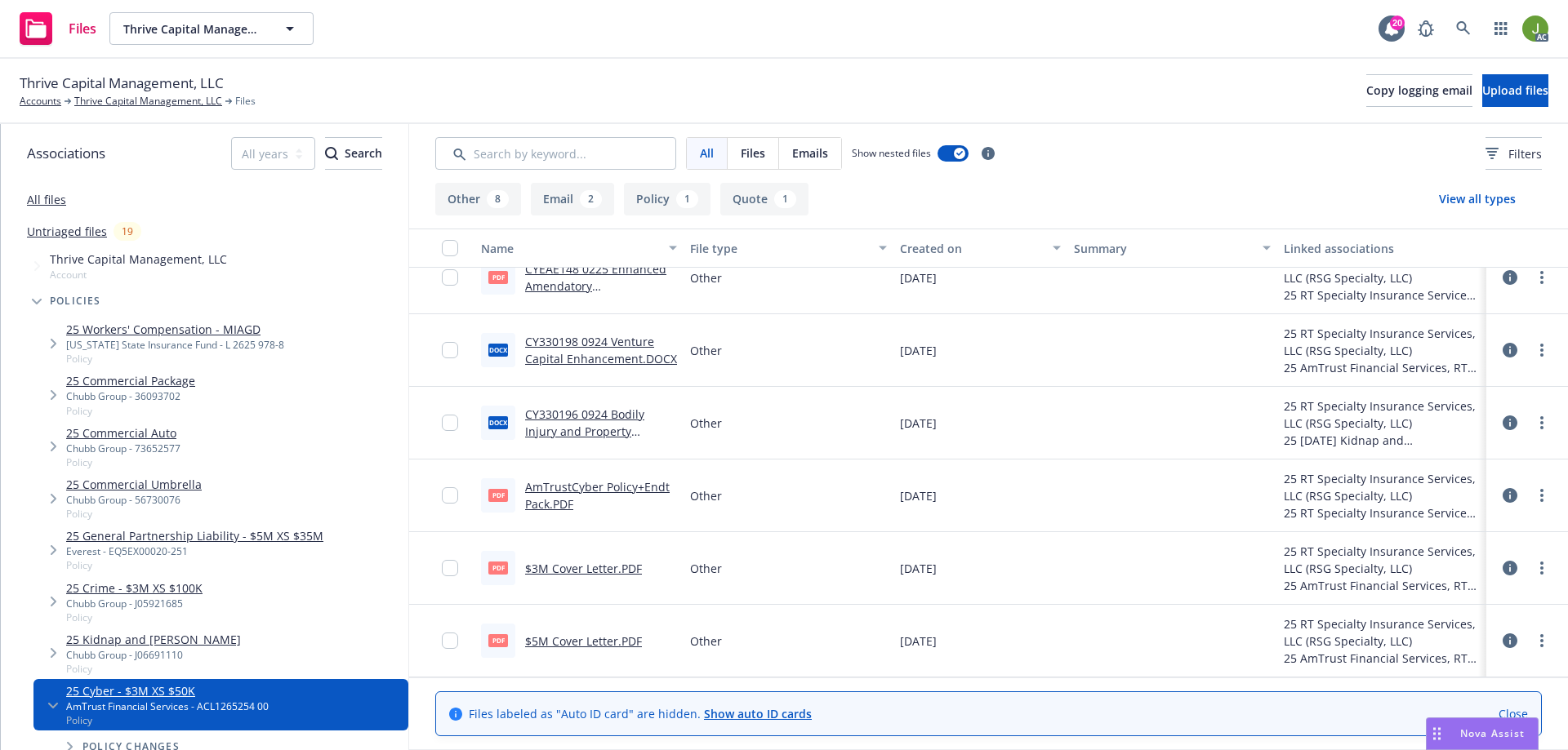
click at [623, 488] on link "AmTrustCyber Policy+Endt Pack.PDF" at bounding box center [597, 494] width 144 height 32
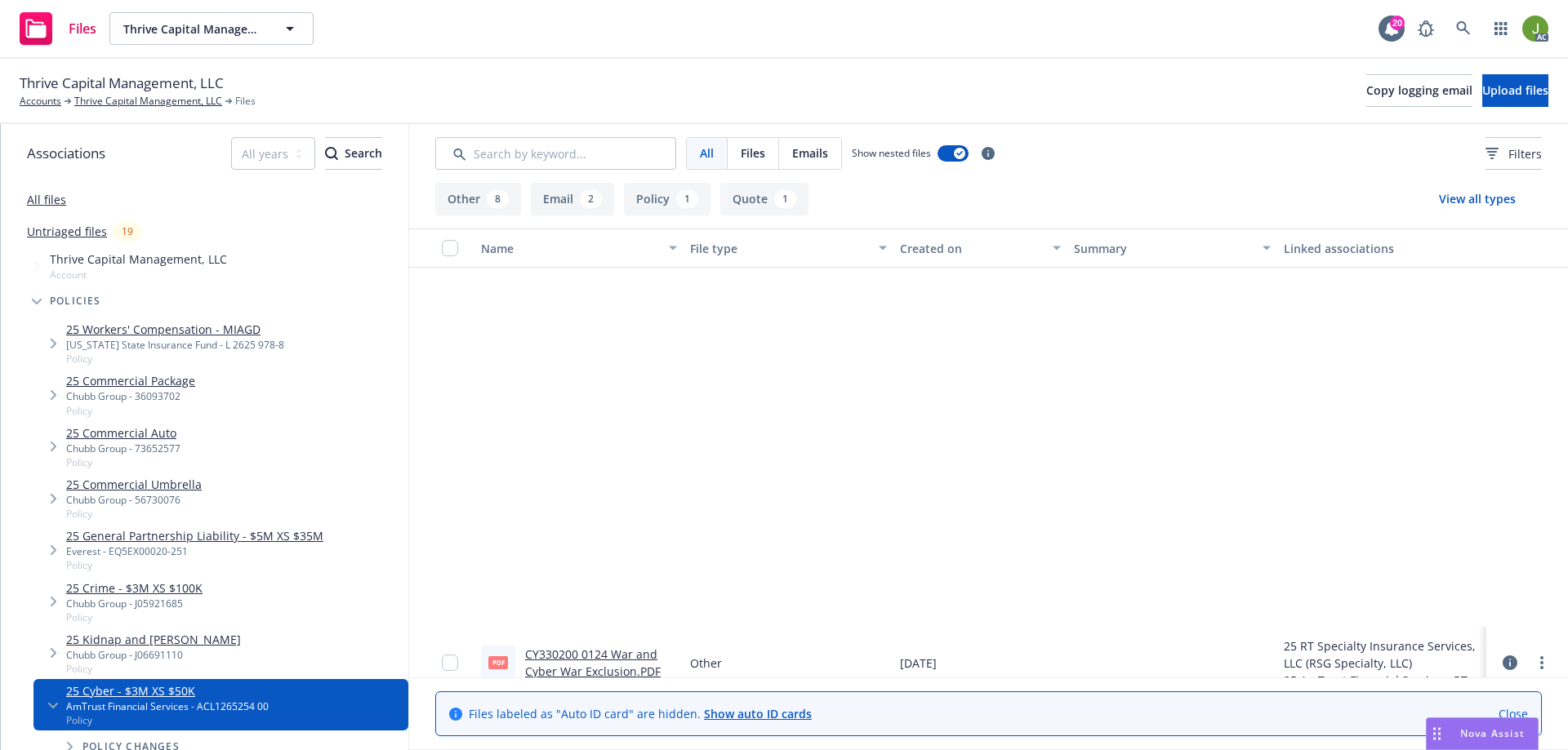
scroll to position [457, 0]
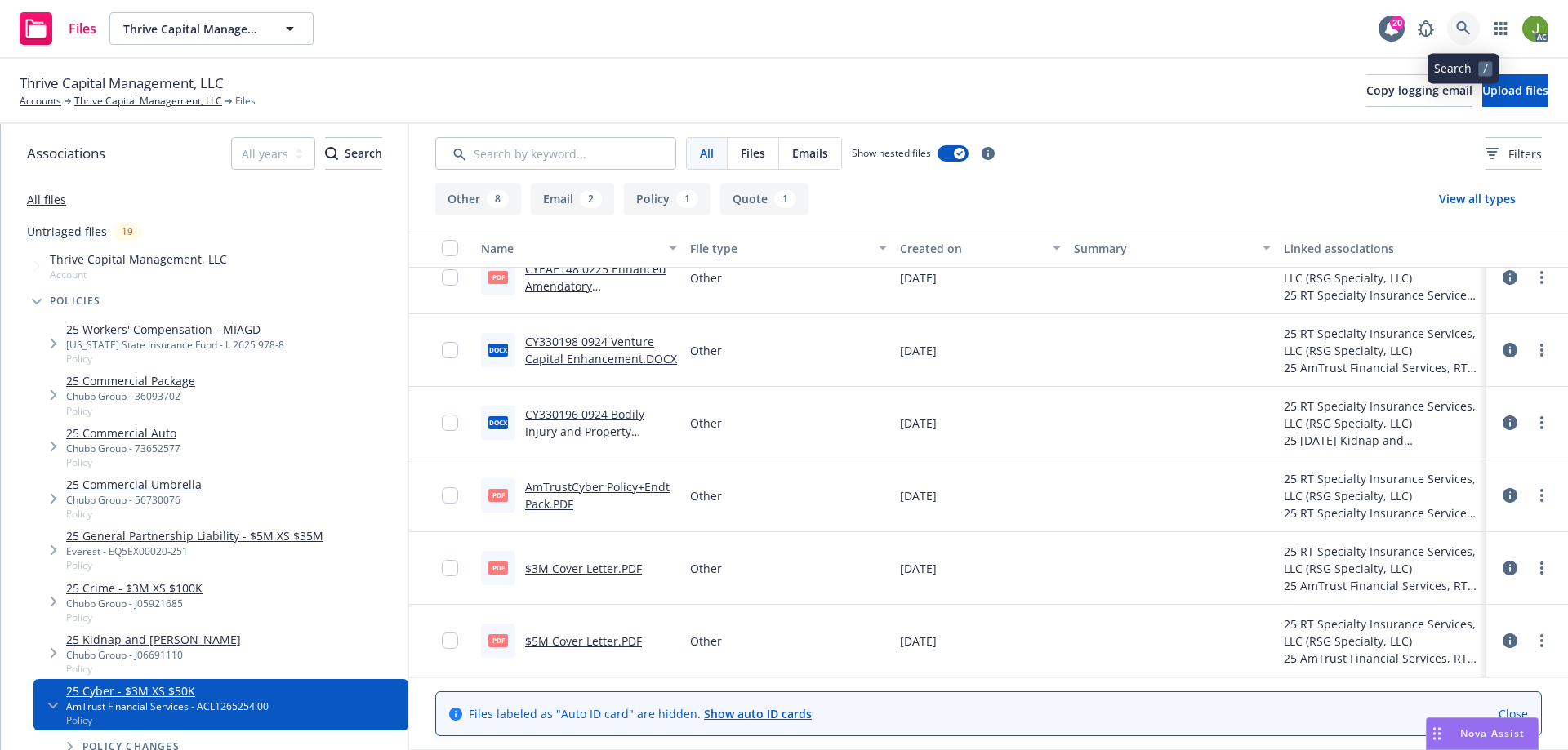
click at [1474, 39] on link at bounding box center [1463, 28] width 32 height 32
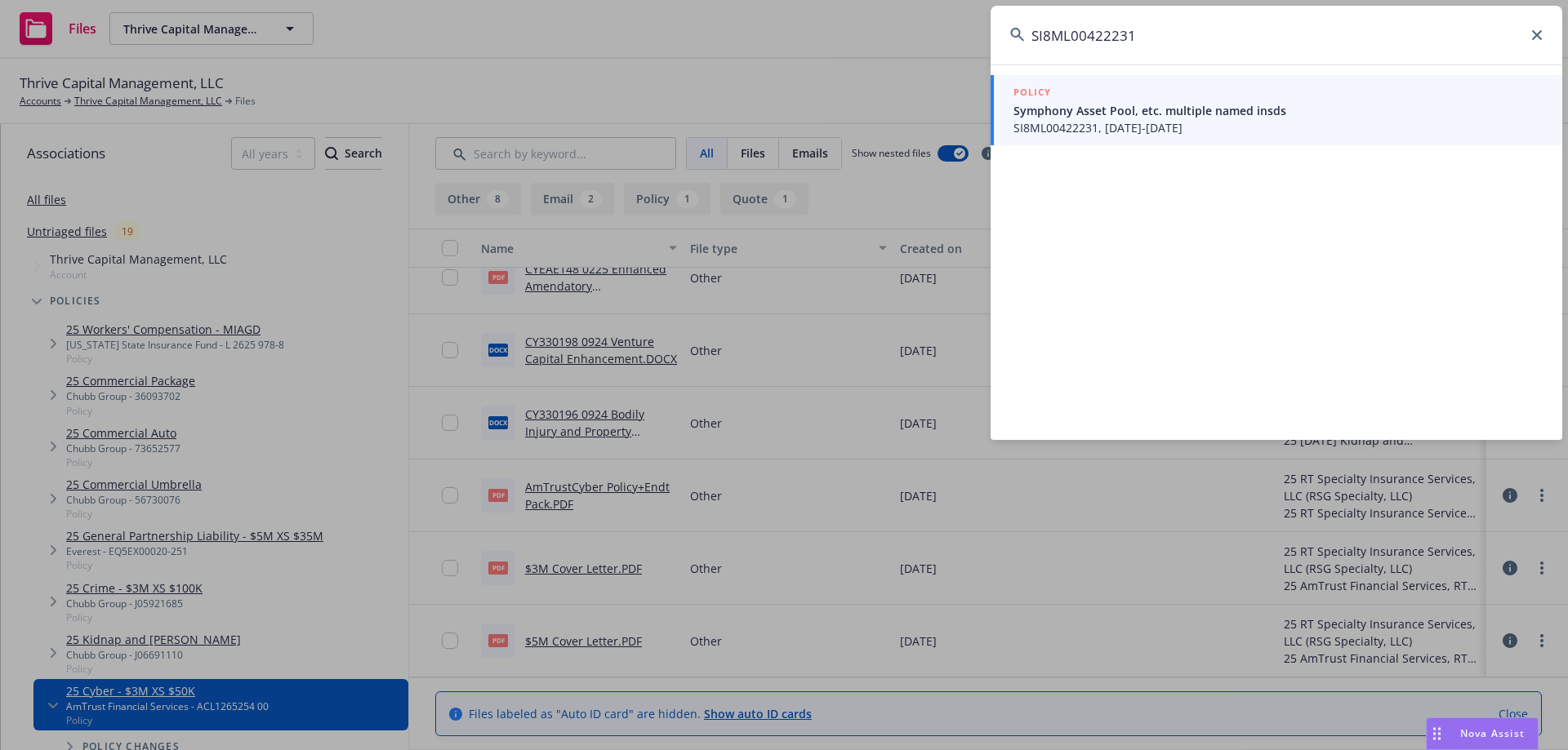
type input "SI8ML00422231"
click at [1148, 126] on span "SI8ML00422231, 11/13/2023-11/27/2024" at bounding box center [1278, 128] width 529 height 18
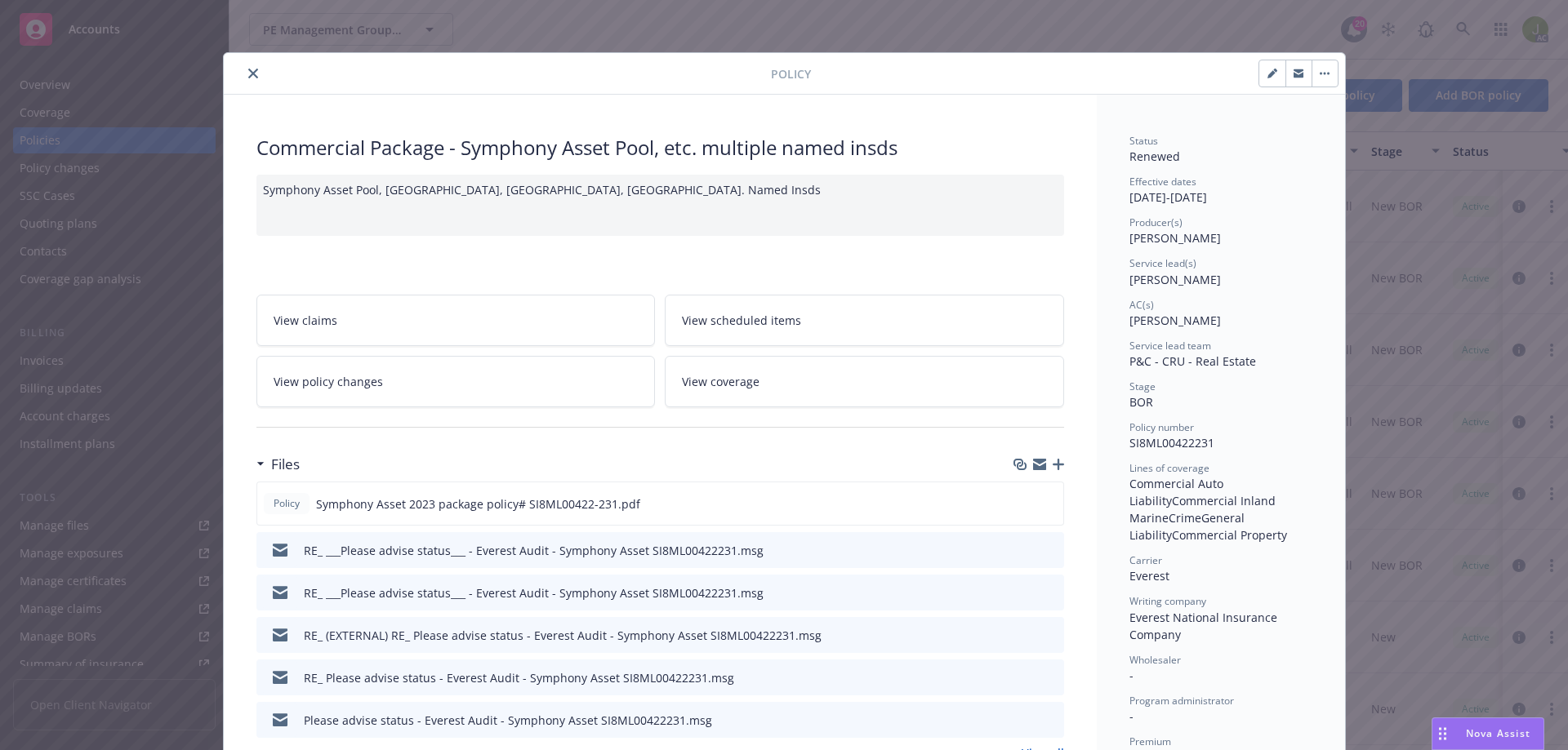
click at [248, 74] on icon "close" at bounding box center [253, 73] width 10 height 10
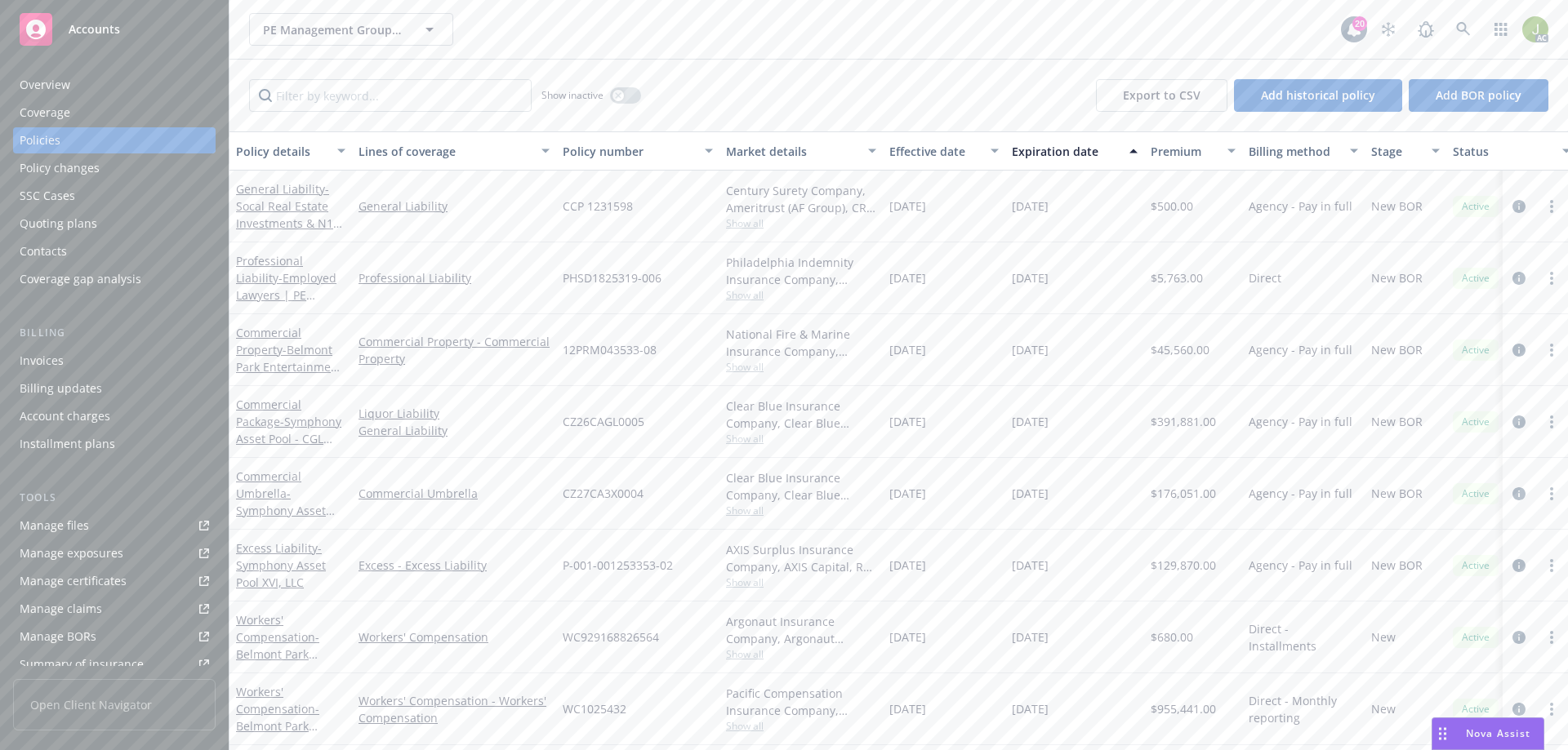
click at [144, 360] on div "Invoices" at bounding box center [114, 361] width 189 height 26
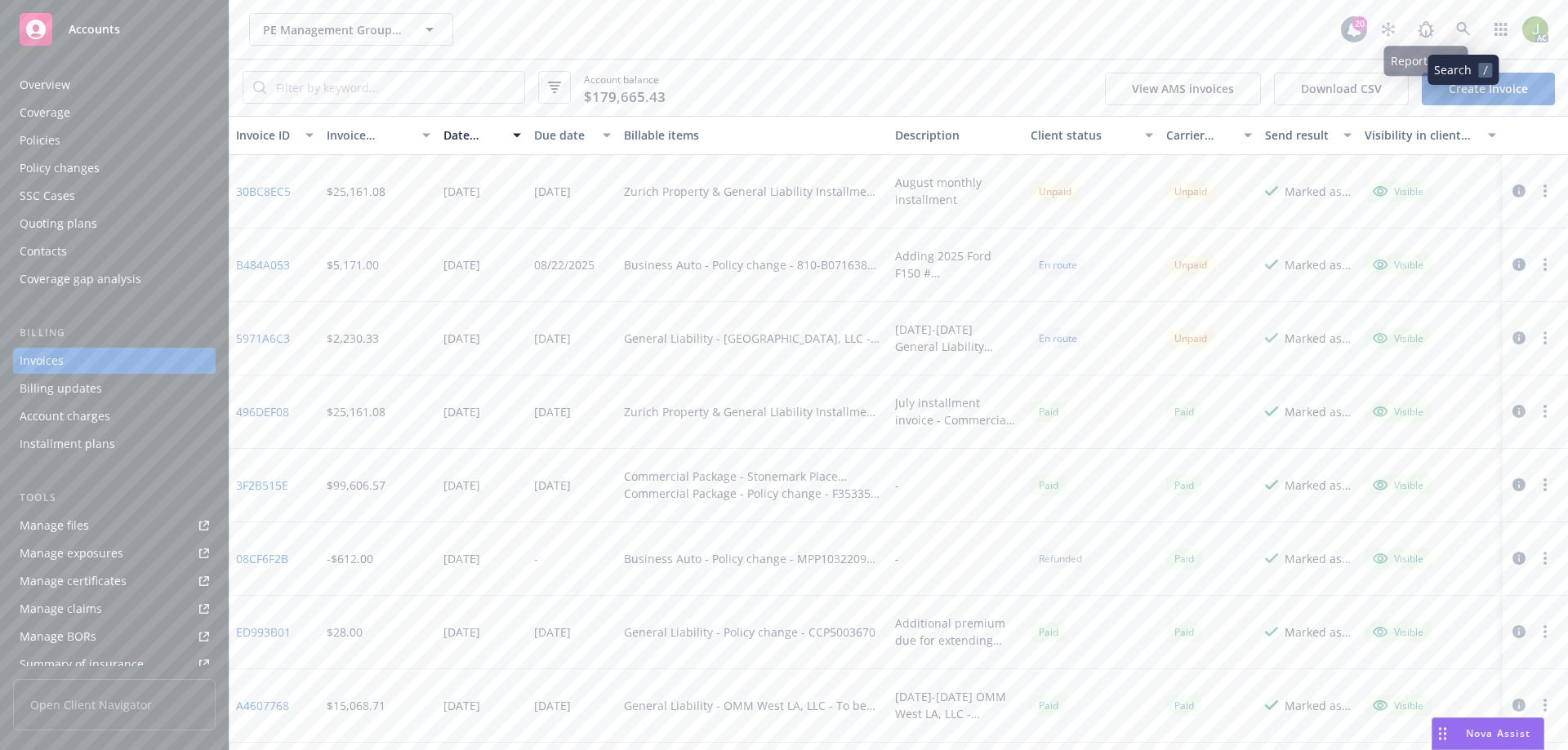
click at [1458, 31] on icon at bounding box center [1463, 29] width 15 height 15
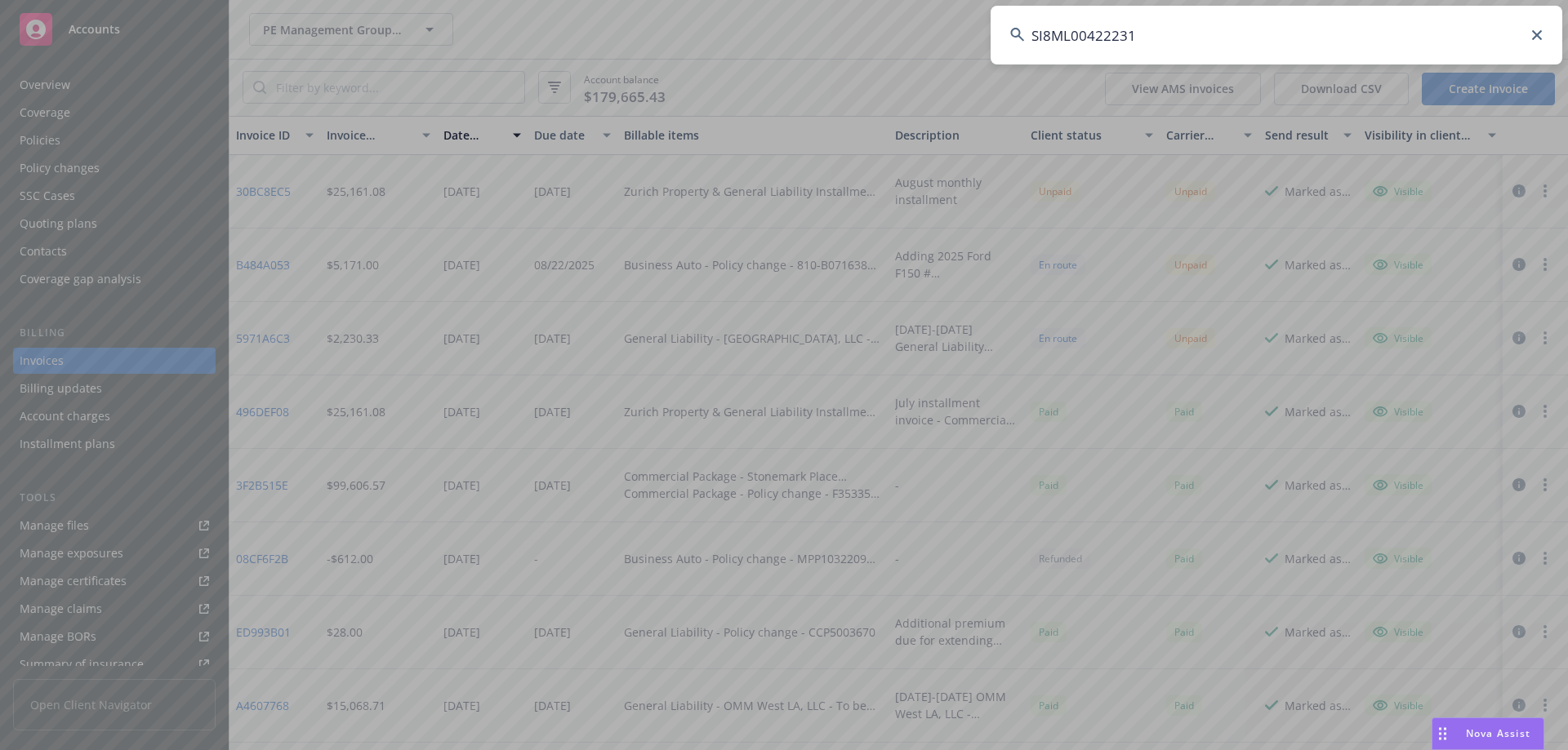
type input "SI8ML004222314"
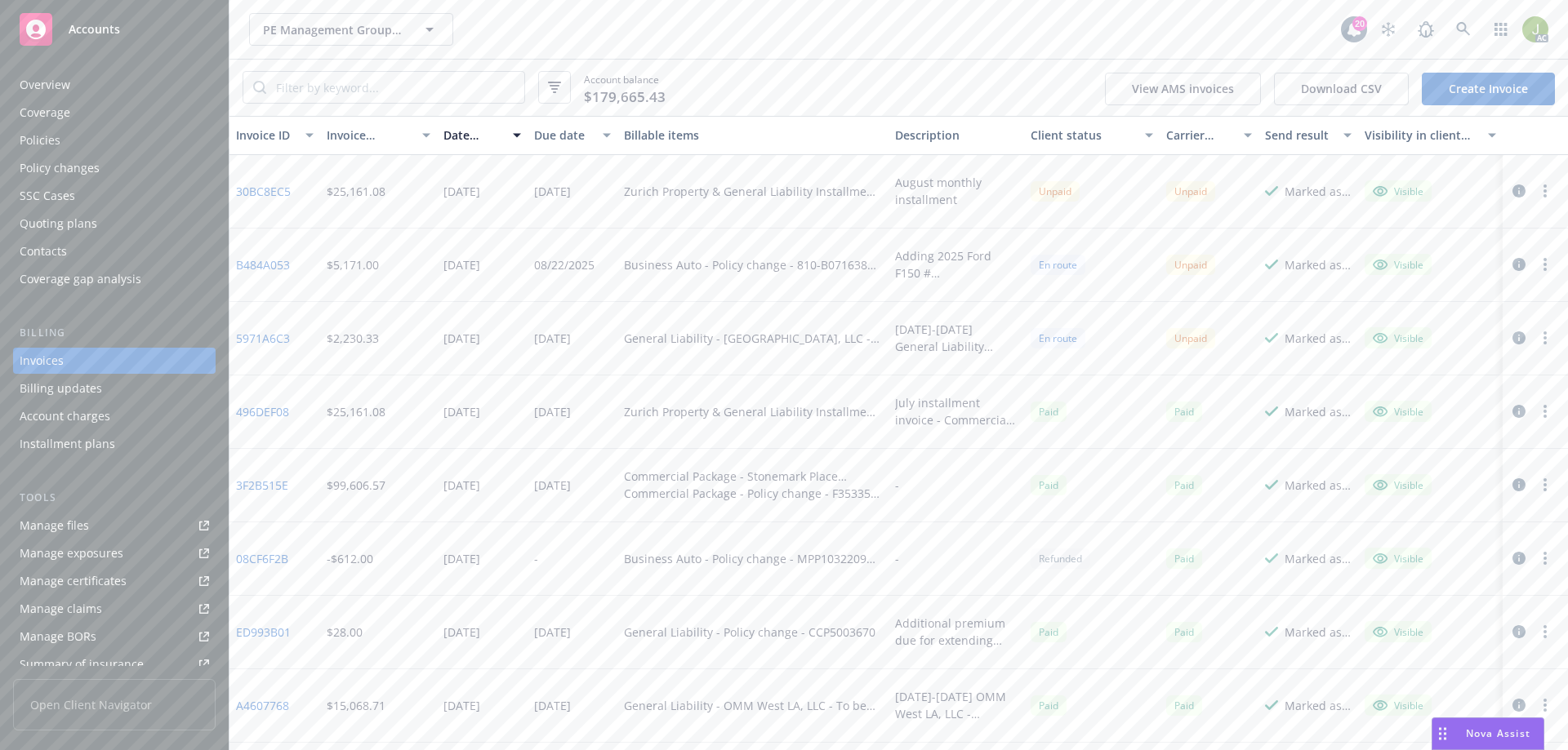
click at [260, 333] on link "5971A6C3" at bounding box center [262, 338] width 54 height 18
click at [273, 191] on link "30BC8EC5" at bounding box center [263, 191] width 55 height 18
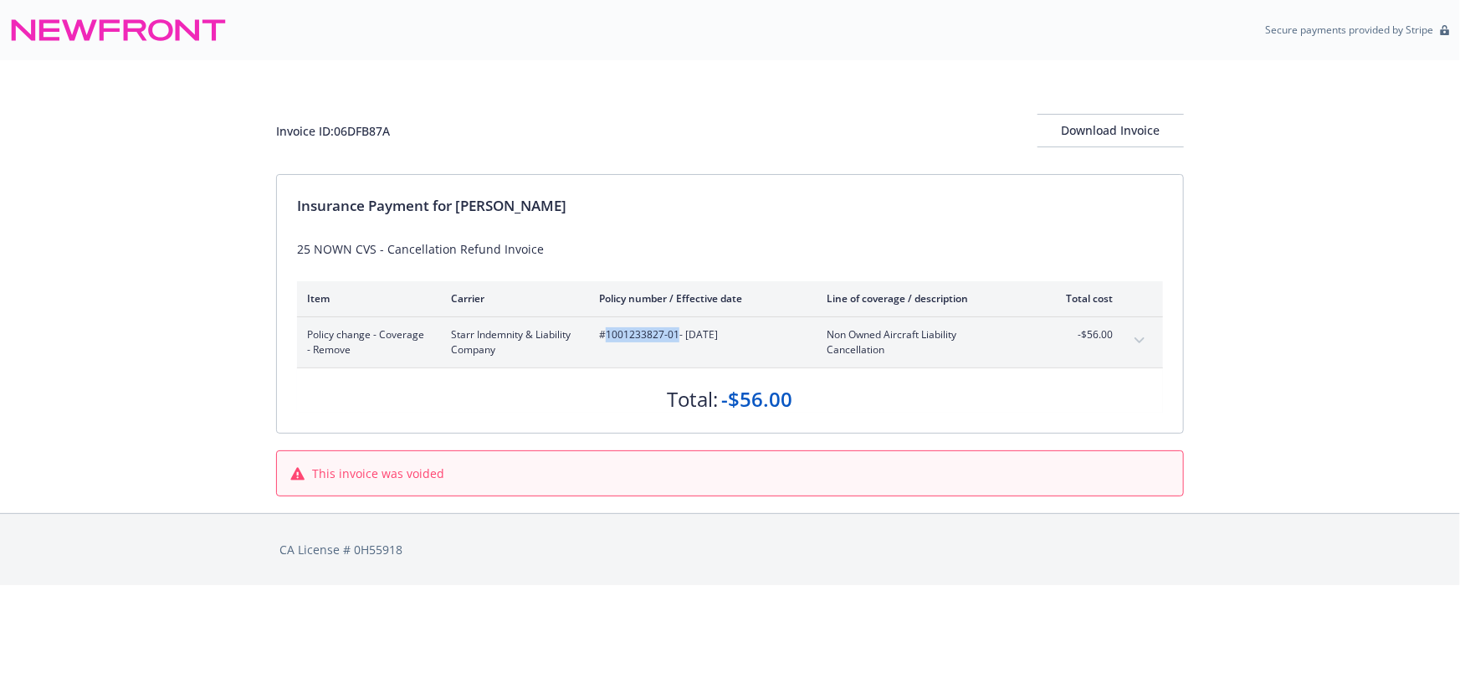
drag, startPoint x: 678, startPoint y: 335, endPoint x: 608, endPoint y: 335, distance: 70.3
click at [608, 335] on span "#1001233827-01 - [DATE]" at bounding box center [699, 334] width 201 height 15
copy span "1001233827-01"
